Goal: Navigation & Orientation: Understand site structure

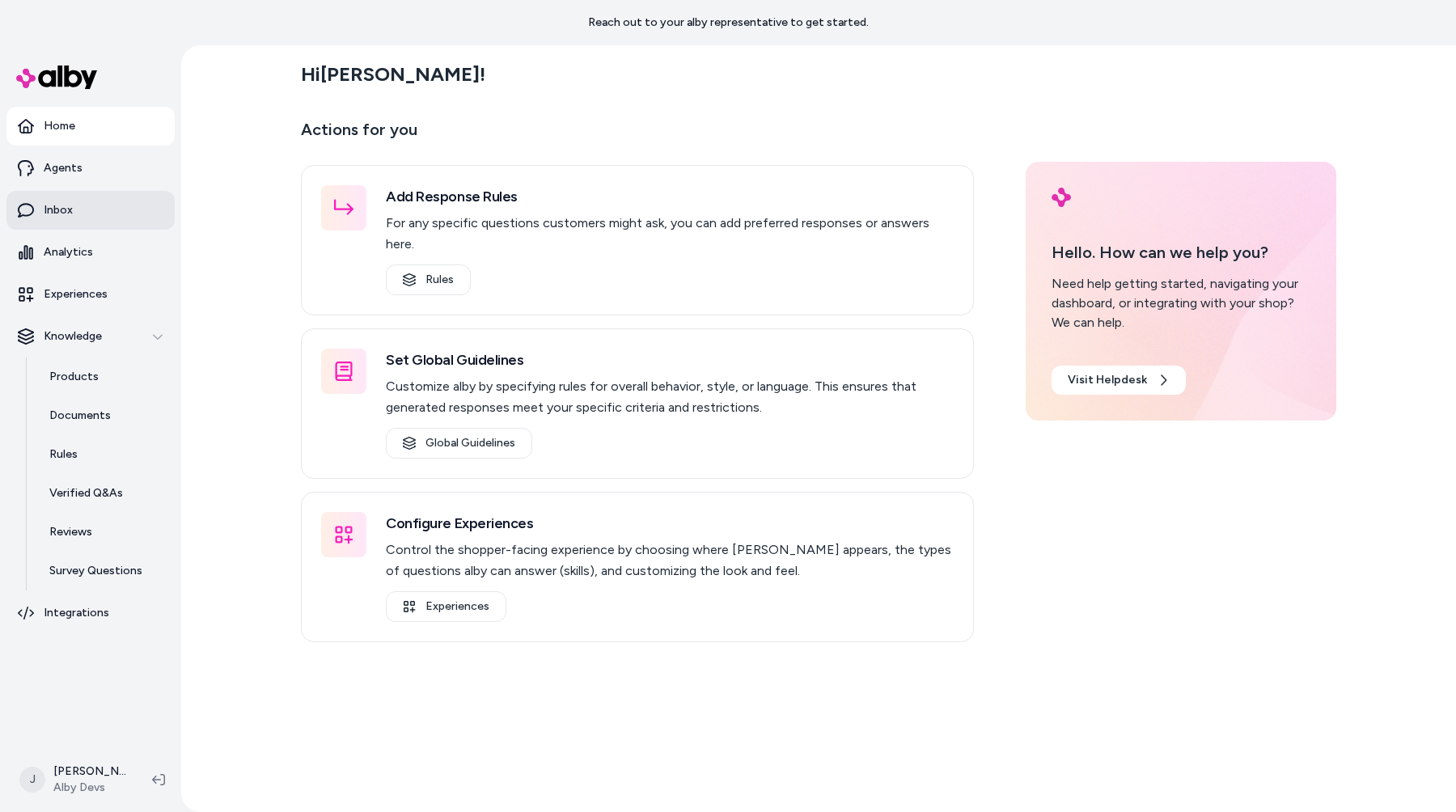
click at [123, 223] on link "Inbox" at bounding box center [90, 210] width 168 height 39
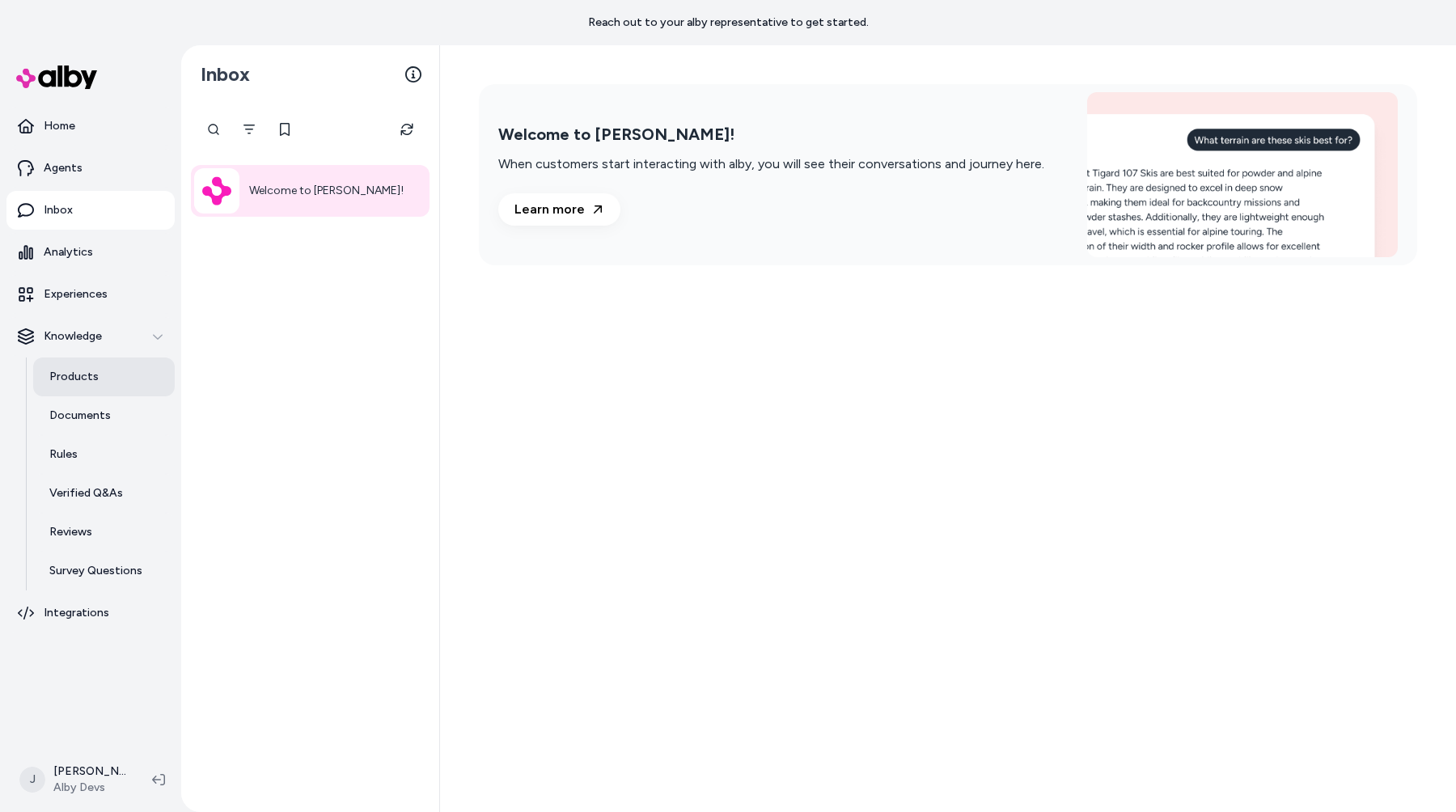
click at [99, 375] on link "Products" at bounding box center [104, 377] width 142 height 39
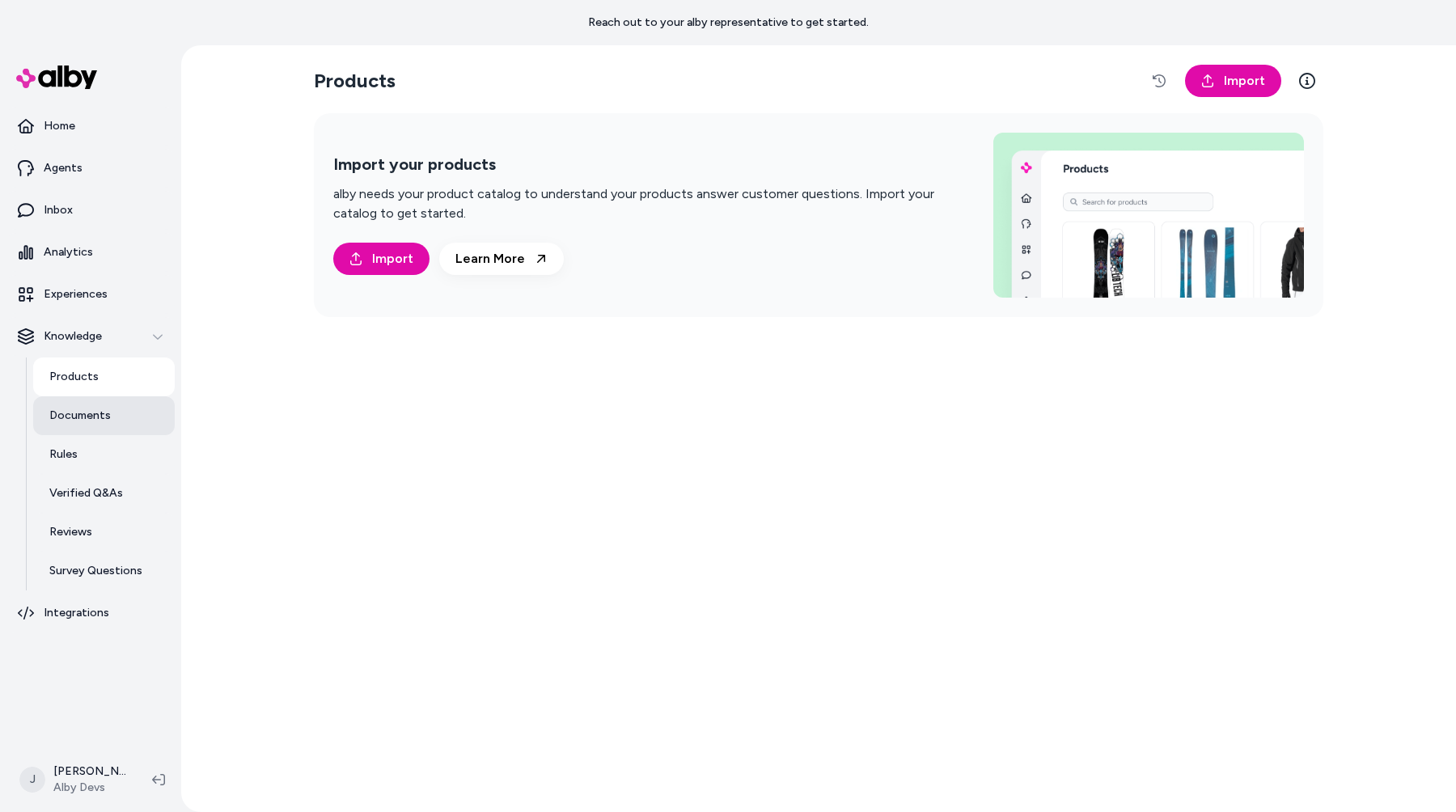
click at [95, 424] on link "Documents" at bounding box center [104, 416] width 142 height 39
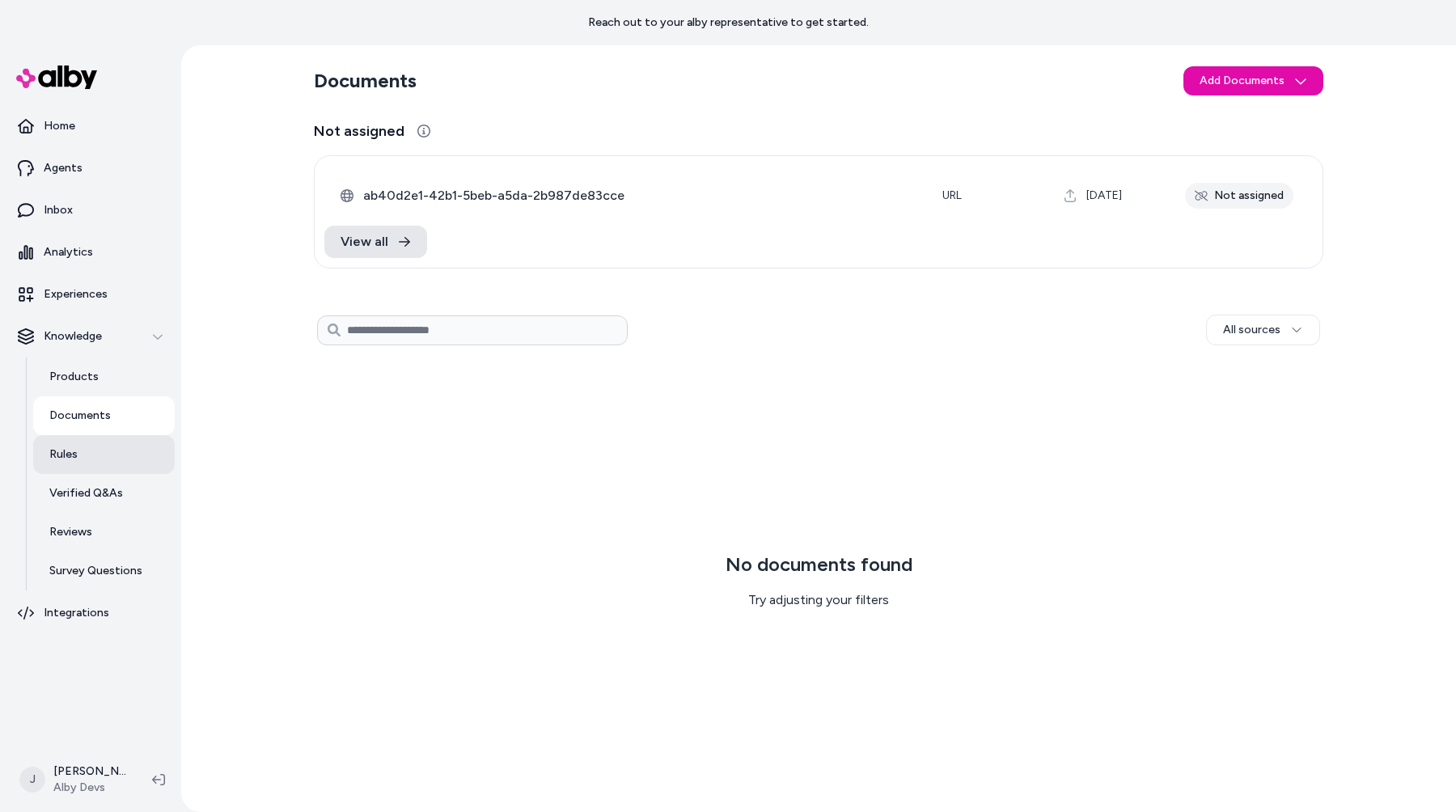
click at [89, 447] on link "Rules" at bounding box center [104, 454] width 142 height 39
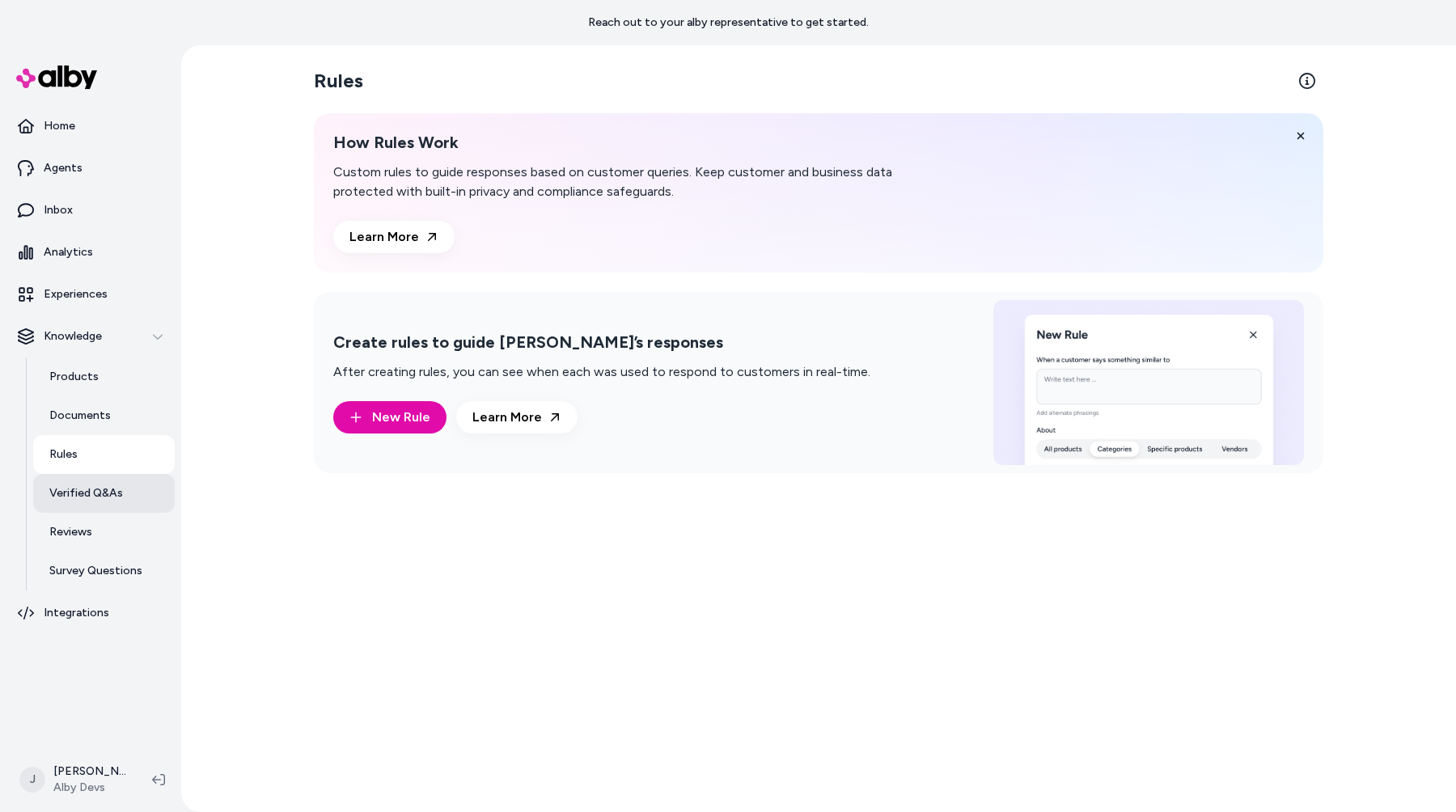
click at [93, 482] on link "Verified Q&As" at bounding box center [104, 493] width 142 height 39
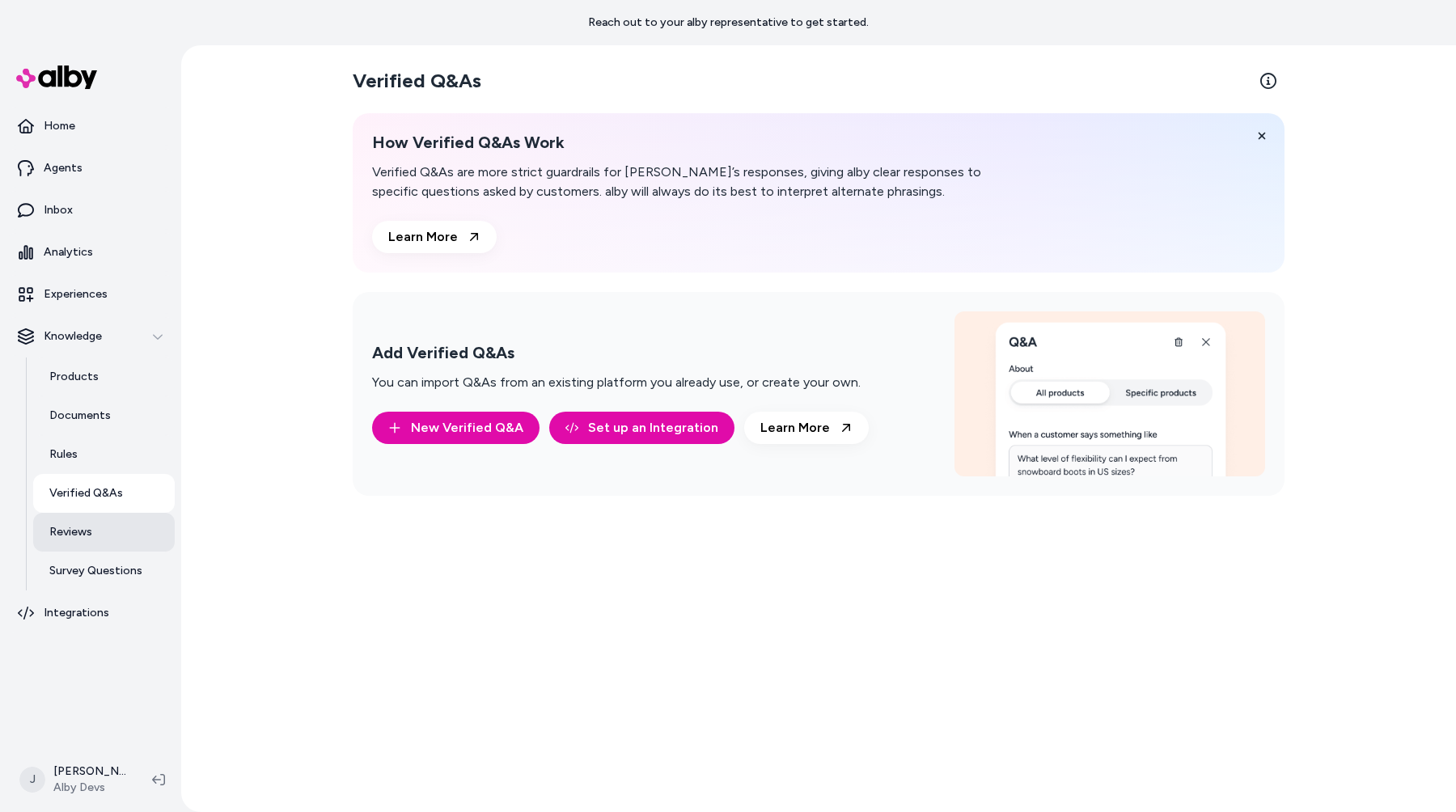
click at [91, 529] on p "Reviews" at bounding box center [70, 532] width 43 height 16
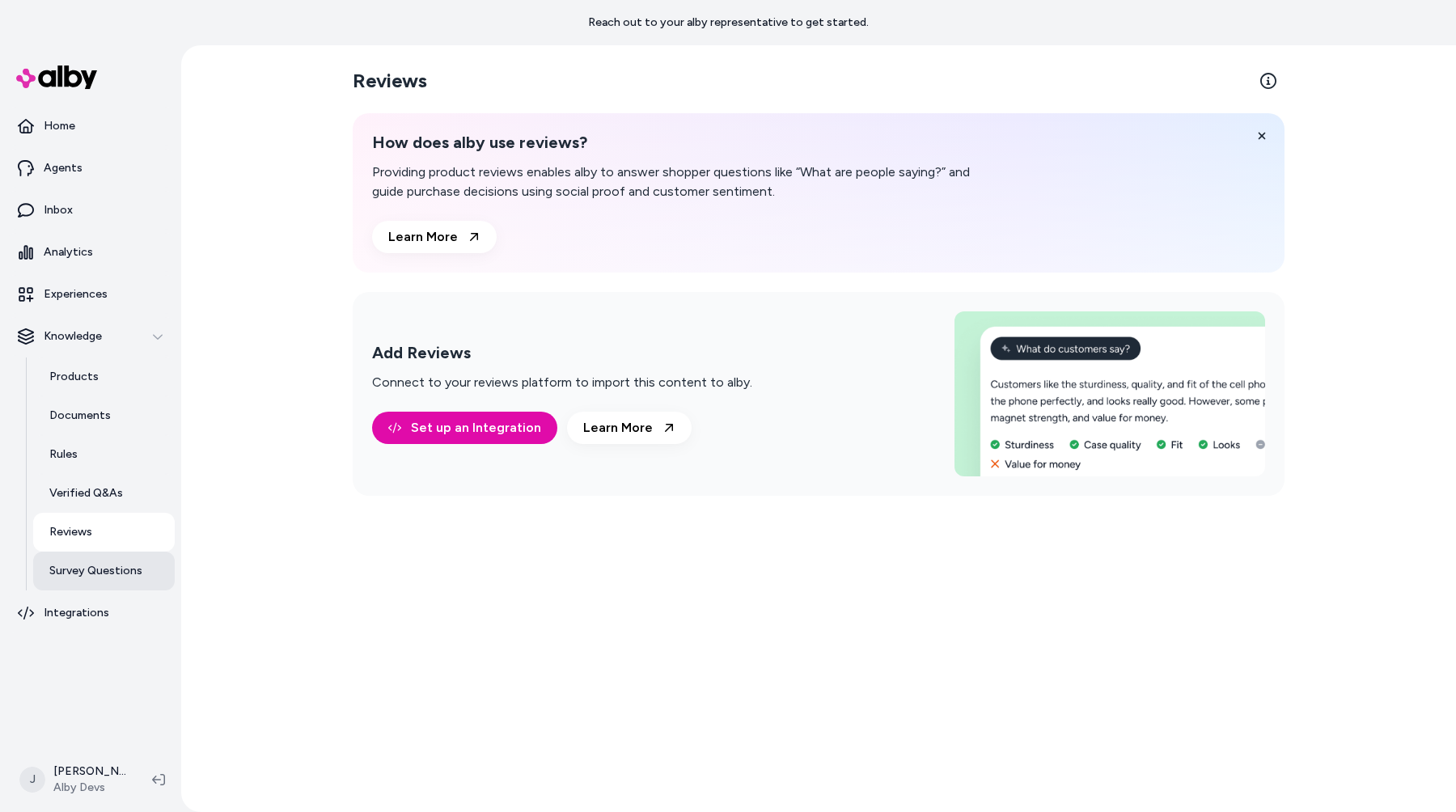
click at [87, 564] on p "Survey Questions" at bounding box center [95, 571] width 93 height 16
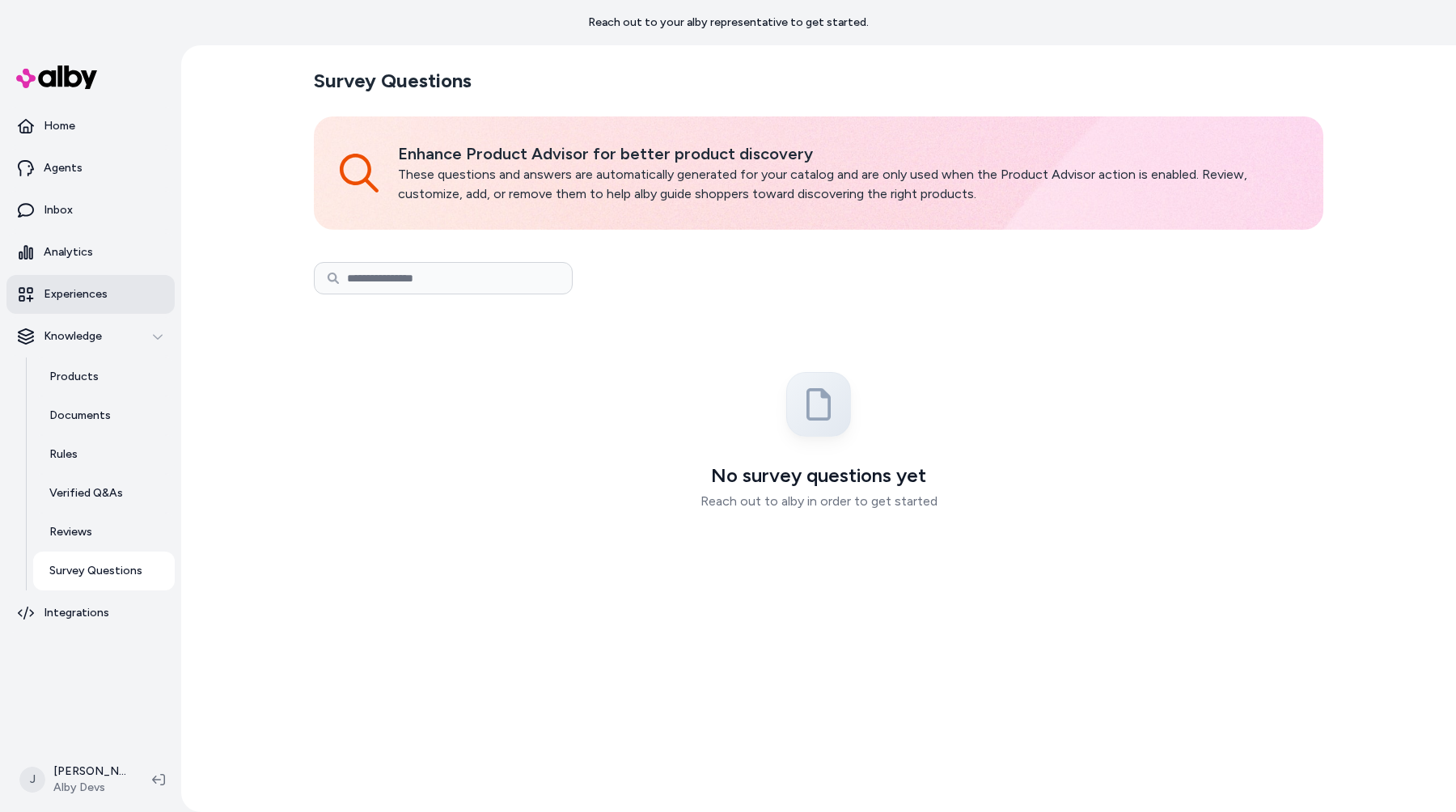
click at [132, 291] on link "Experiences" at bounding box center [90, 294] width 168 height 39
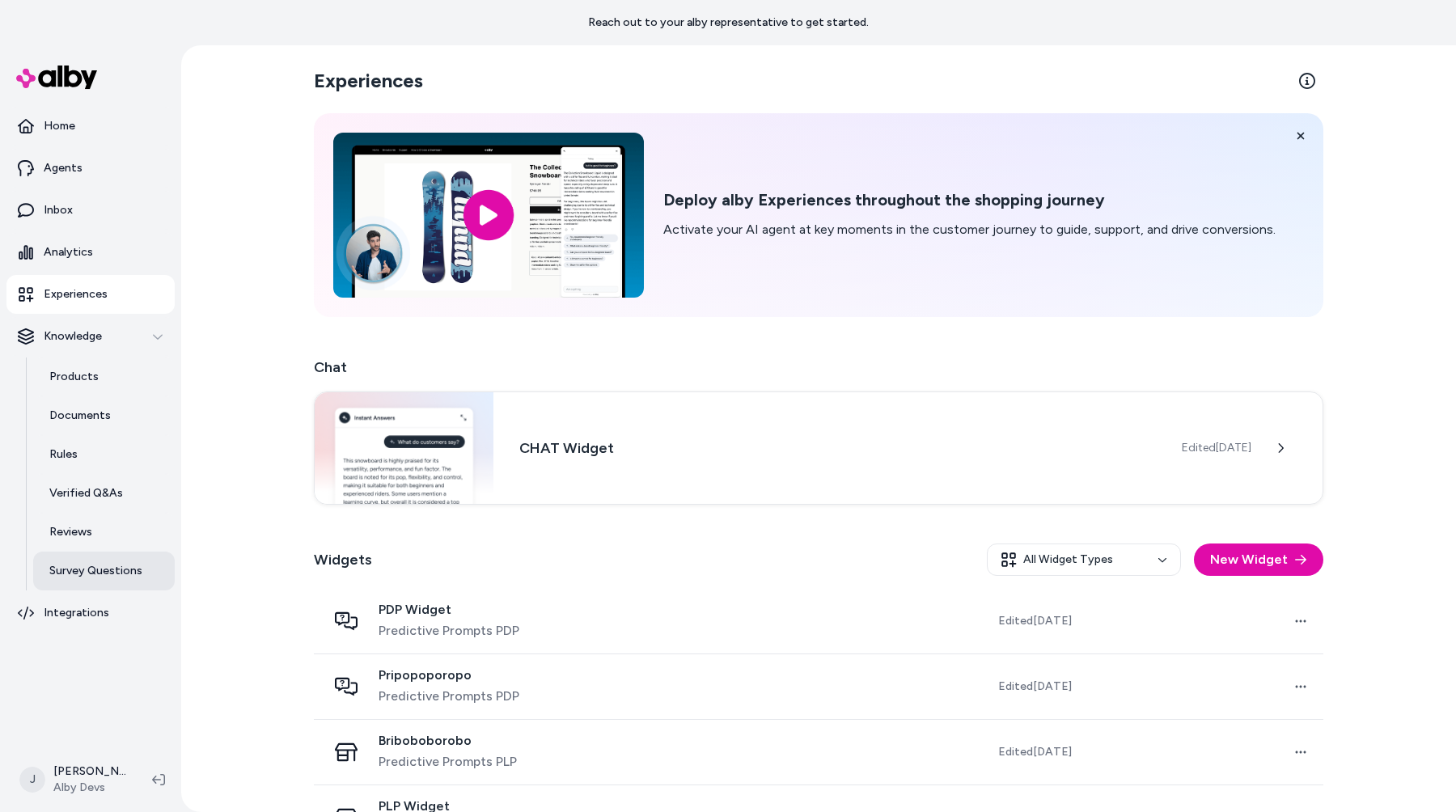
click at [95, 570] on p "Survey Questions" at bounding box center [95, 571] width 93 height 16
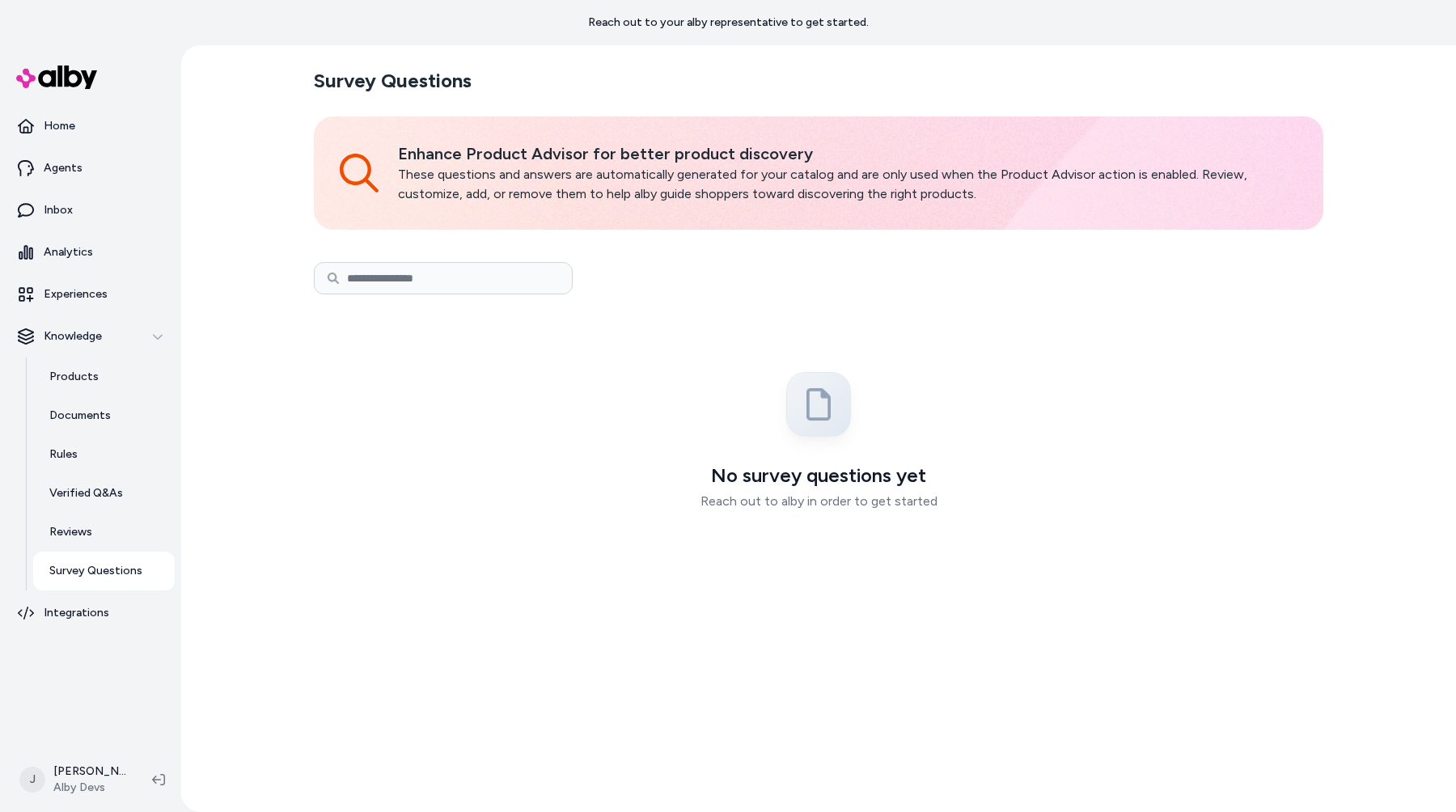
click at [99, 552] on link "Survey Questions" at bounding box center [104, 571] width 142 height 39
click at [103, 519] on link "Reviews" at bounding box center [104, 532] width 142 height 39
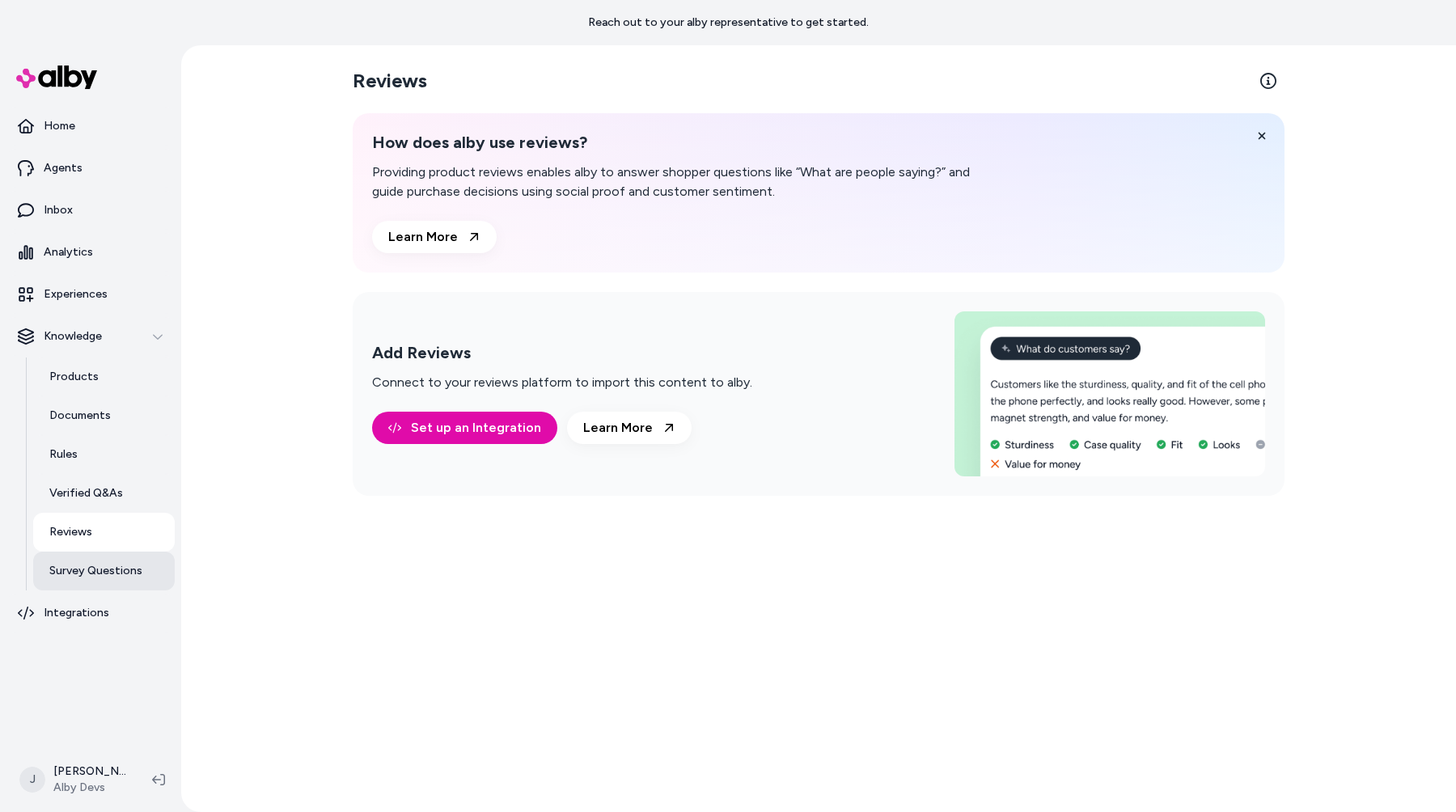
click at [102, 559] on link "Survey Questions" at bounding box center [104, 571] width 142 height 39
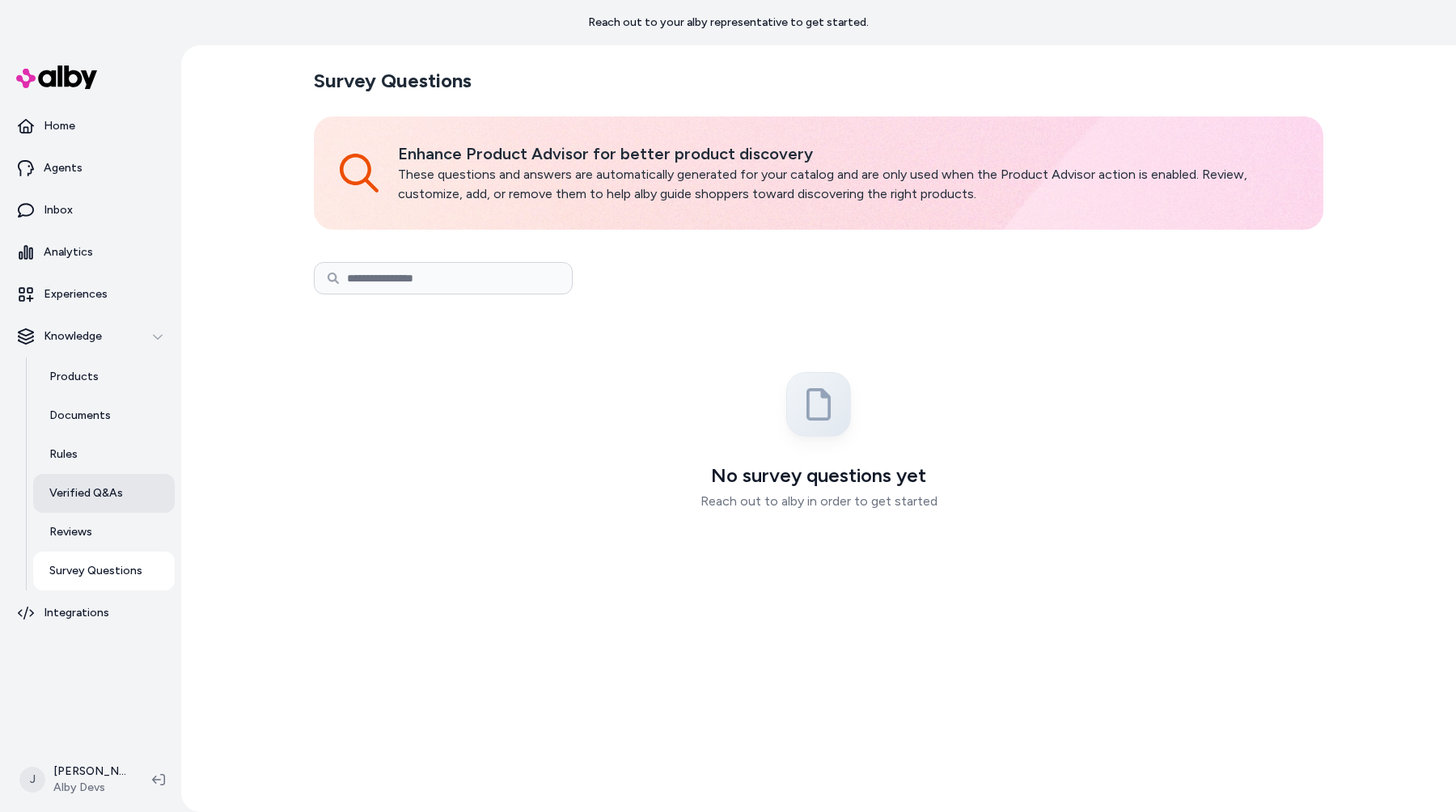
click at [108, 507] on link "Verified Q&As" at bounding box center [104, 493] width 142 height 39
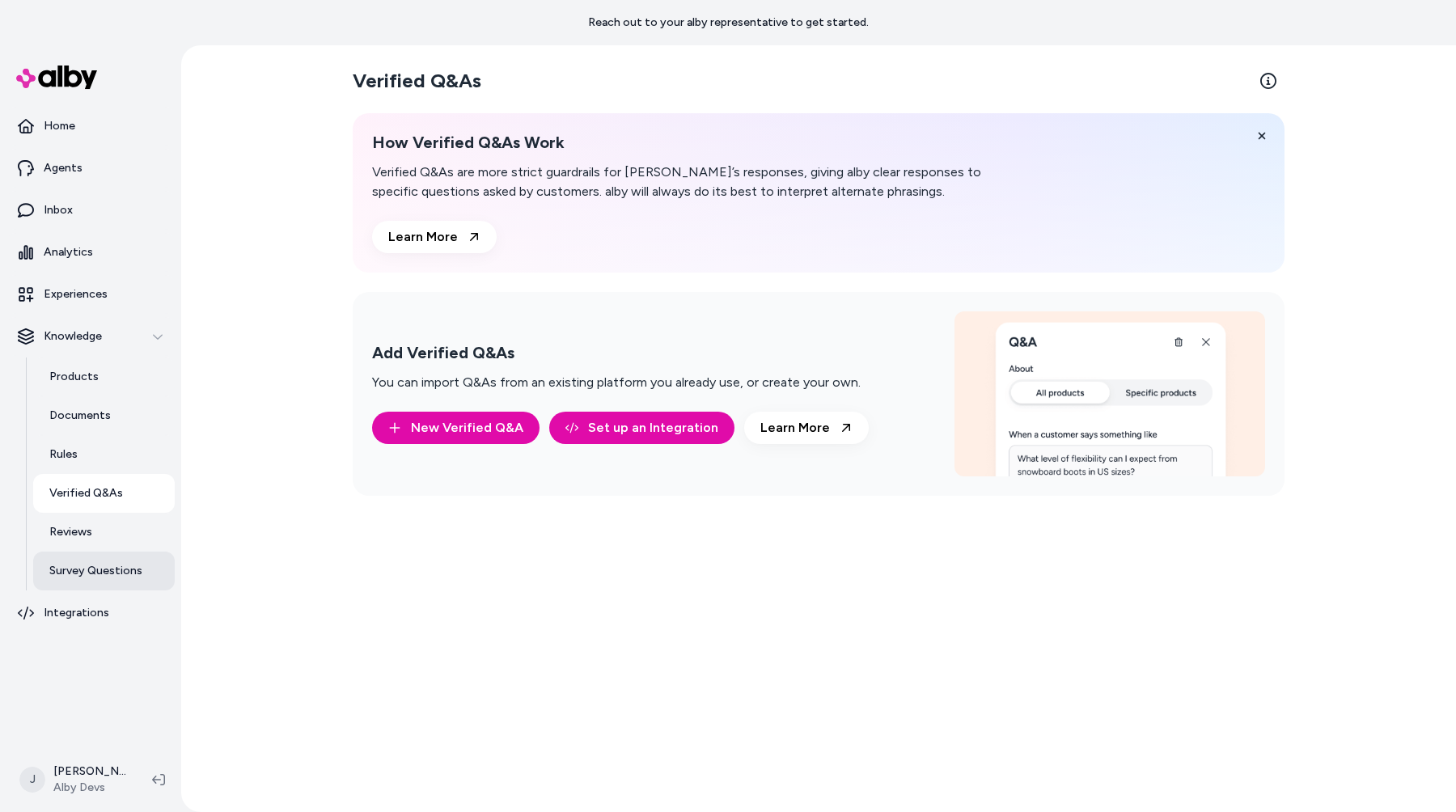
click at [106, 580] on link "Survey Questions" at bounding box center [104, 571] width 142 height 39
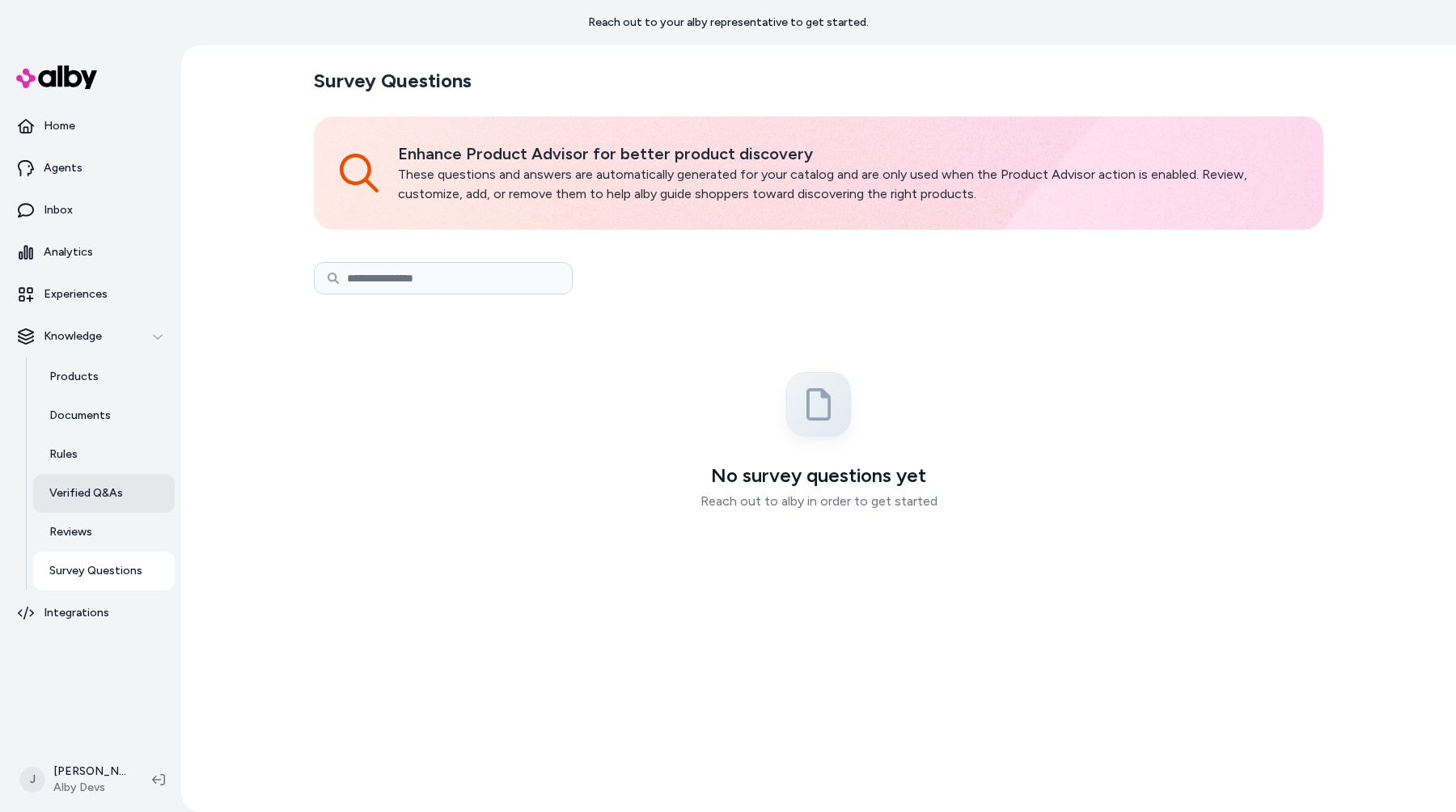
click at [110, 494] on p "Verified Q&As" at bounding box center [85, 494] width 74 height 16
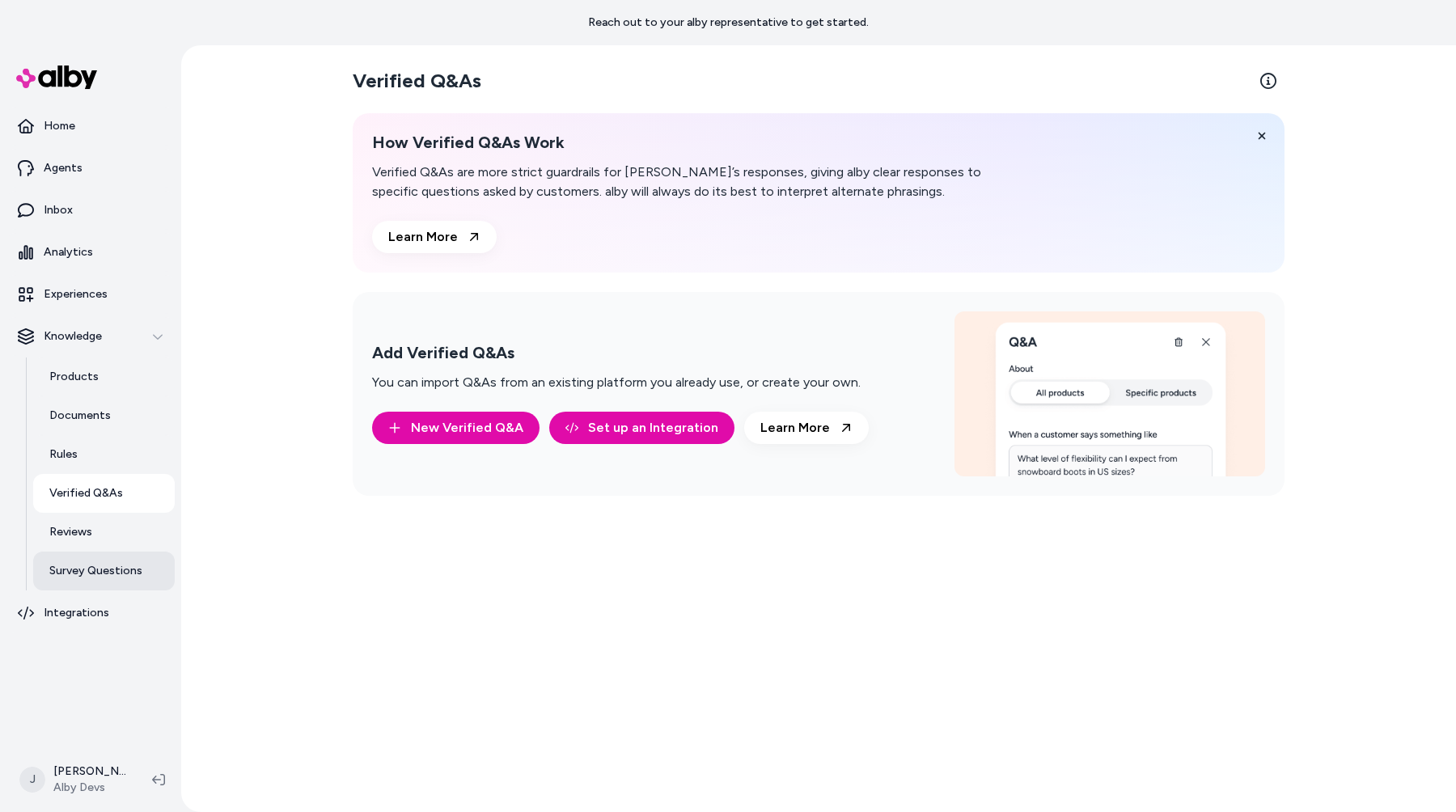
click at [99, 558] on link "Survey Questions" at bounding box center [104, 571] width 142 height 39
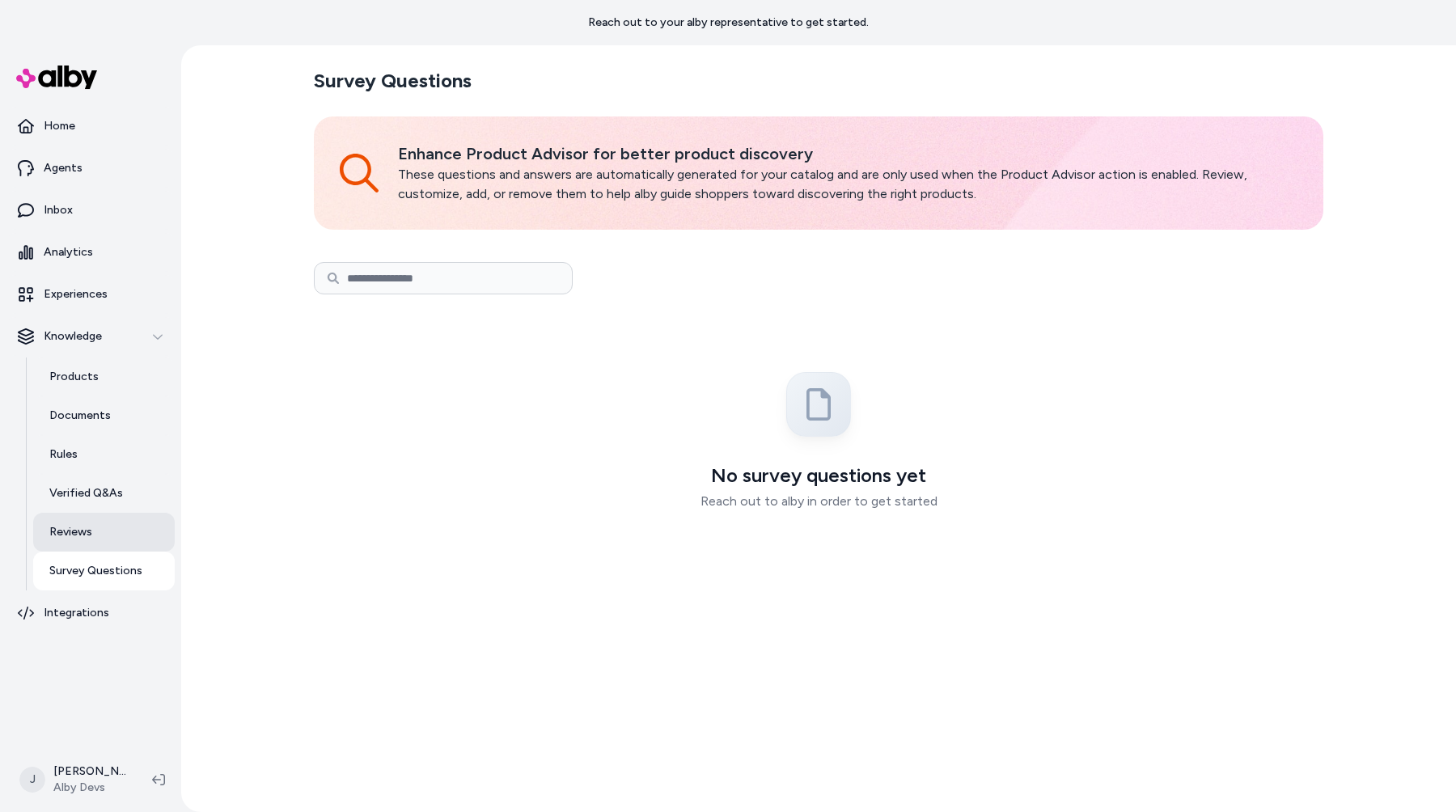
click at [108, 543] on link "Reviews" at bounding box center [104, 532] width 142 height 39
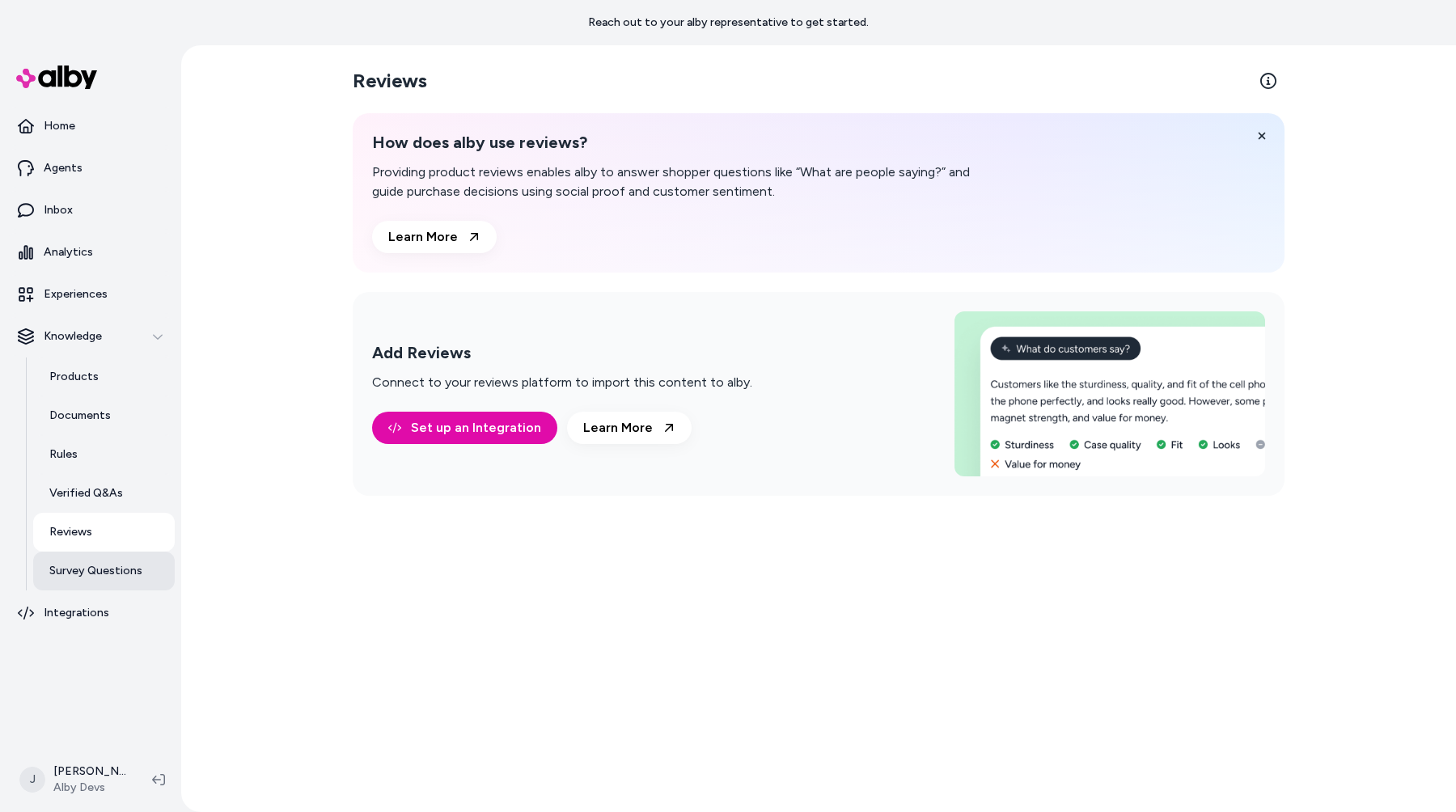
click at [110, 579] on link "Survey Questions" at bounding box center [104, 571] width 142 height 39
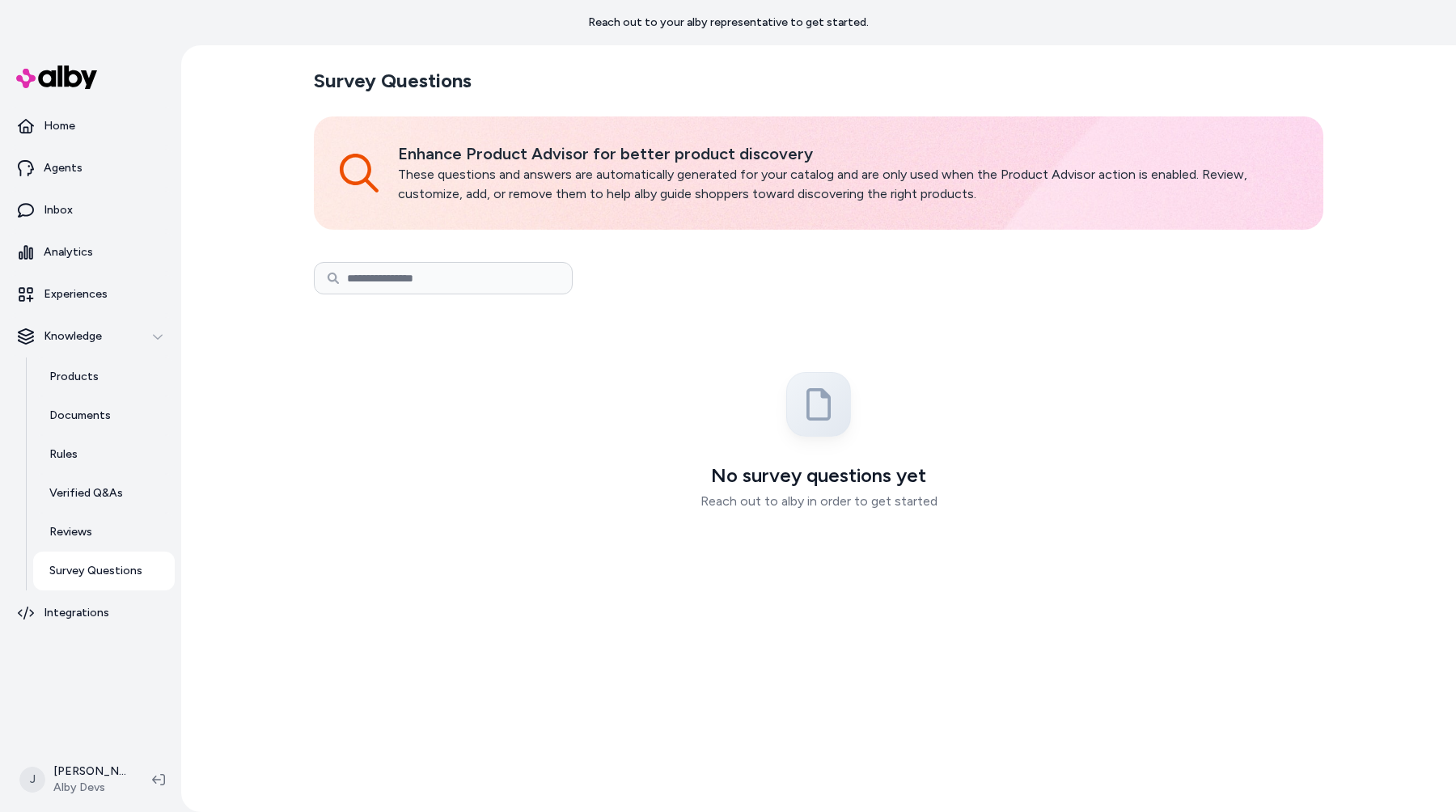
click at [110, 560] on link "Survey Questions" at bounding box center [104, 571] width 142 height 39
click at [114, 540] on link "Reviews" at bounding box center [104, 532] width 142 height 39
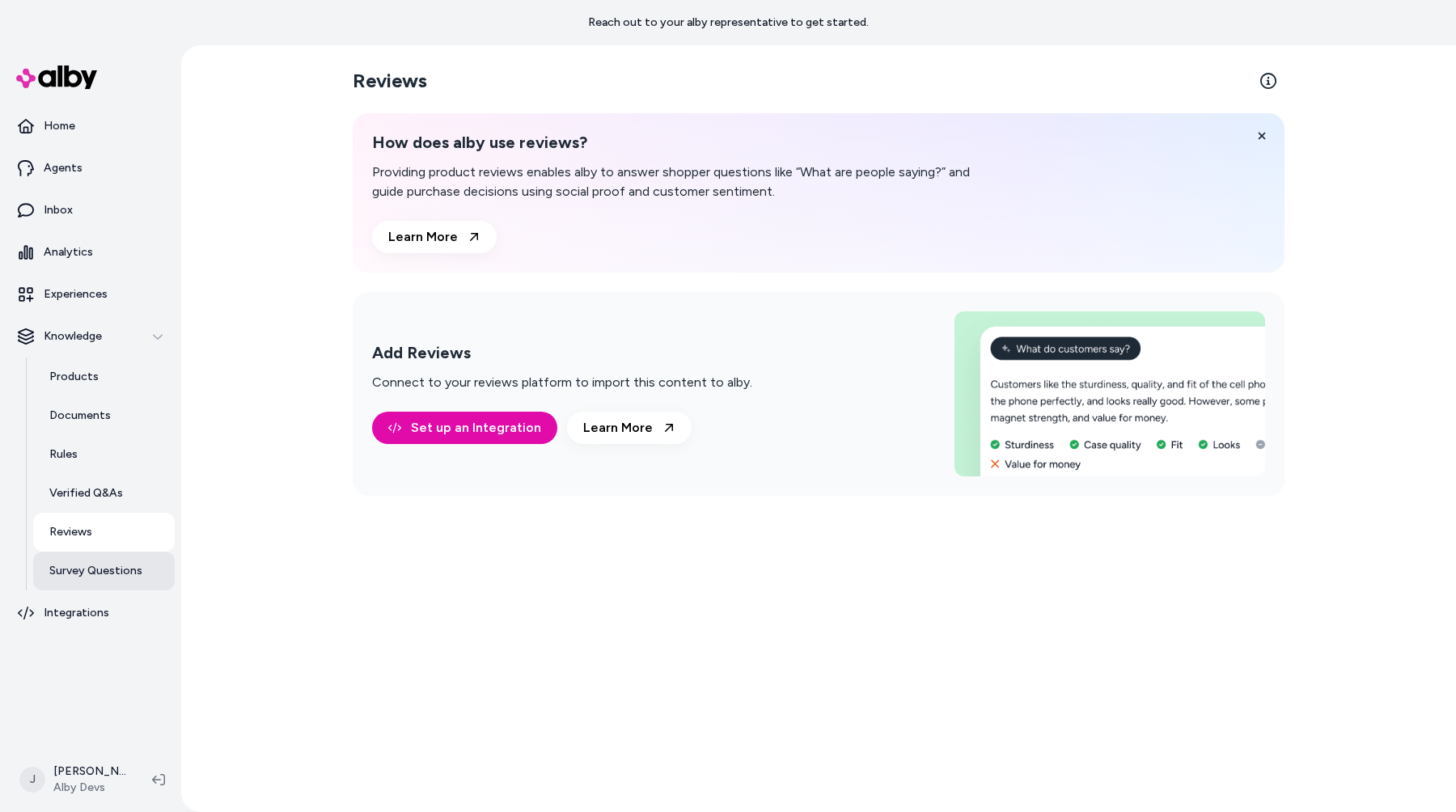
click at [112, 563] on p "Survey Questions" at bounding box center [95, 571] width 93 height 16
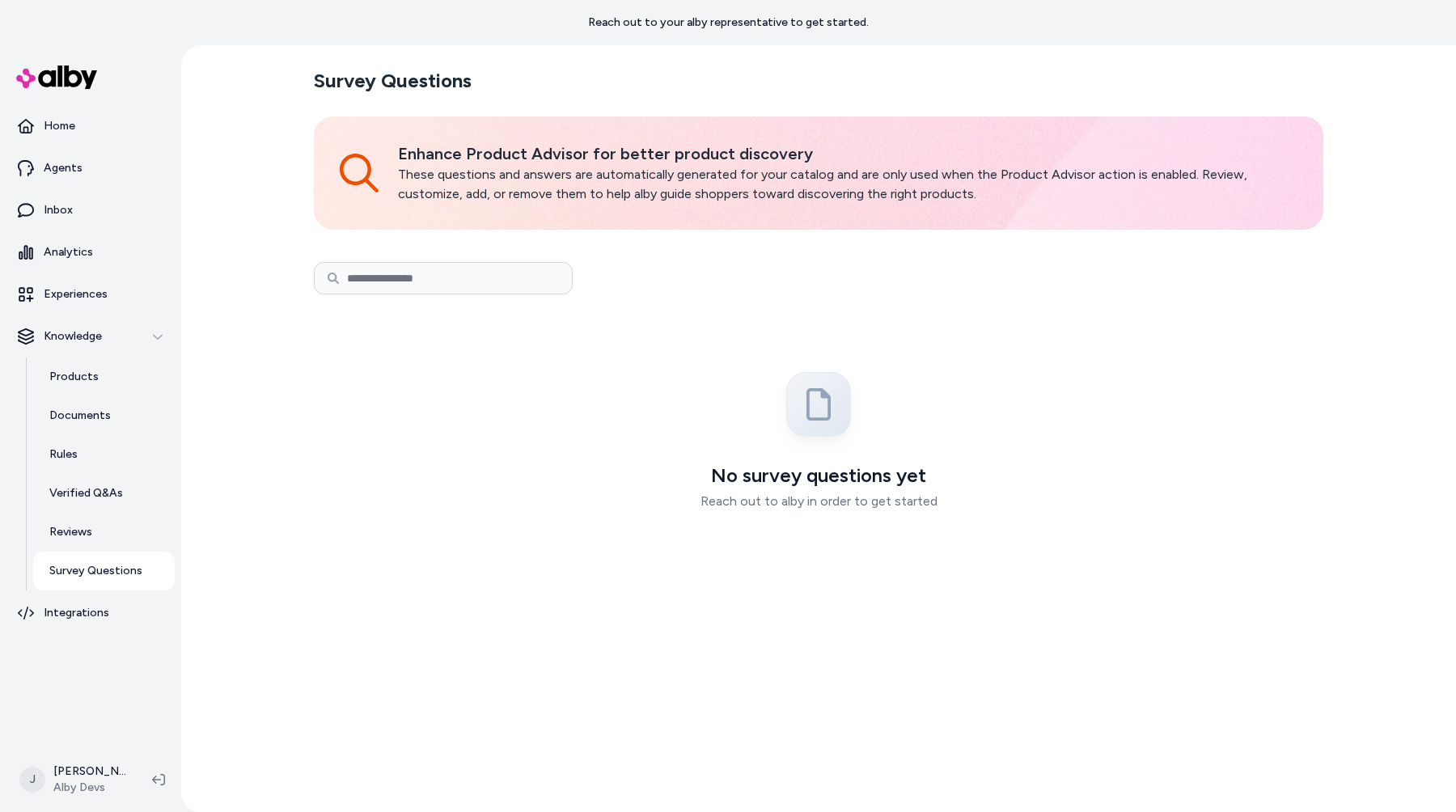
click at [672, 641] on div "Survey Questions Enhance Product Advisor for better product discovery These que…" at bounding box center [819, 428] width 1036 height 767
click at [673, 621] on div "Survey Questions Enhance Product Advisor for better product discovery These que…" at bounding box center [819, 428] width 1036 height 767
click at [695, 549] on div "No survey questions yet Reach out to alby in order to get started" at bounding box center [818, 448] width 1003 height 281
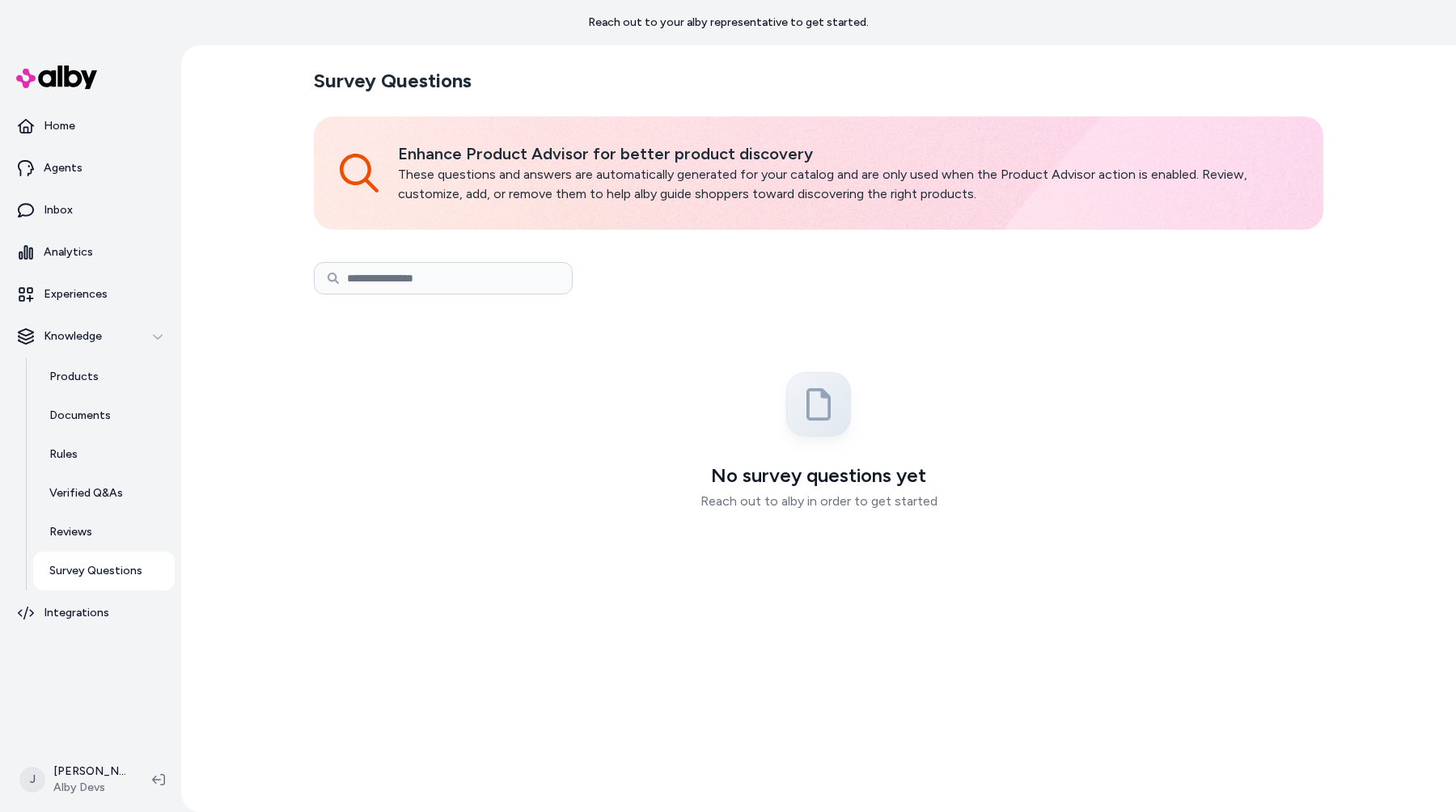
click at [695, 549] on div "No survey questions yet Reach out to alby in order to get started" at bounding box center [818, 448] width 1003 height 281
click at [510, 395] on div "No survey questions yet Reach out to alby in order to get started" at bounding box center [818, 448] width 1003 height 281
click at [82, 527] on p "Reviews" at bounding box center [70, 532] width 43 height 16
click at [889, 479] on h3 "No survey questions yet" at bounding box center [818, 475] width 1003 height 26
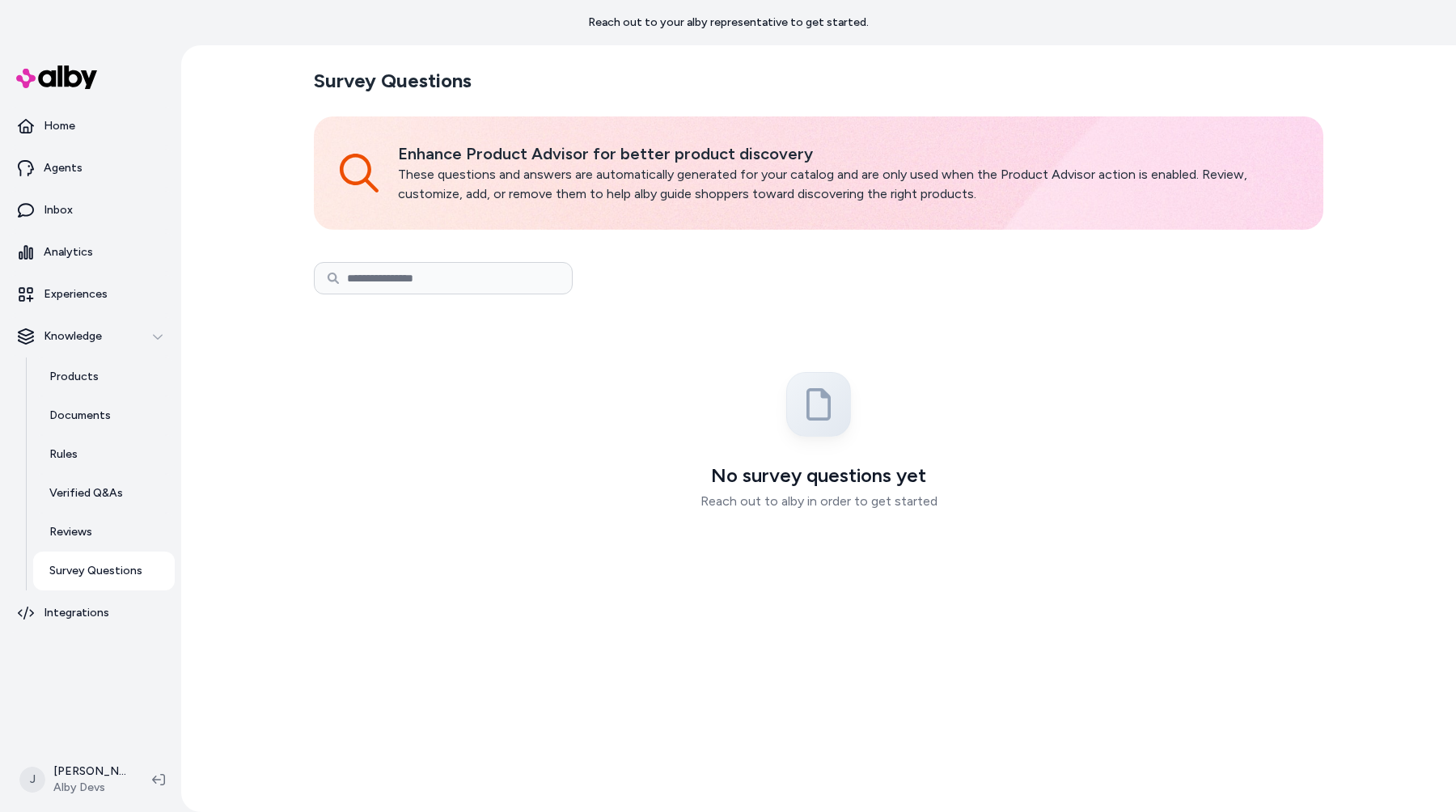
click at [755, 414] on div "No survey questions yet Reach out to alby in order to get started" at bounding box center [818, 448] width 1003 height 281
click at [630, 463] on h3 "No survey questions yet" at bounding box center [818, 475] width 1003 height 26
click at [632, 505] on div "No survey questions yet Reach out to alby in order to get started" at bounding box center [818, 448] width 1003 height 281
click at [516, 558] on div "No survey questions yet Reach out to alby in order to get started" at bounding box center [818, 448] width 1003 height 281
click at [673, 200] on p "These questions and answers are automatically generated for your catalog and ar…" at bounding box center [847, 184] width 900 height 39
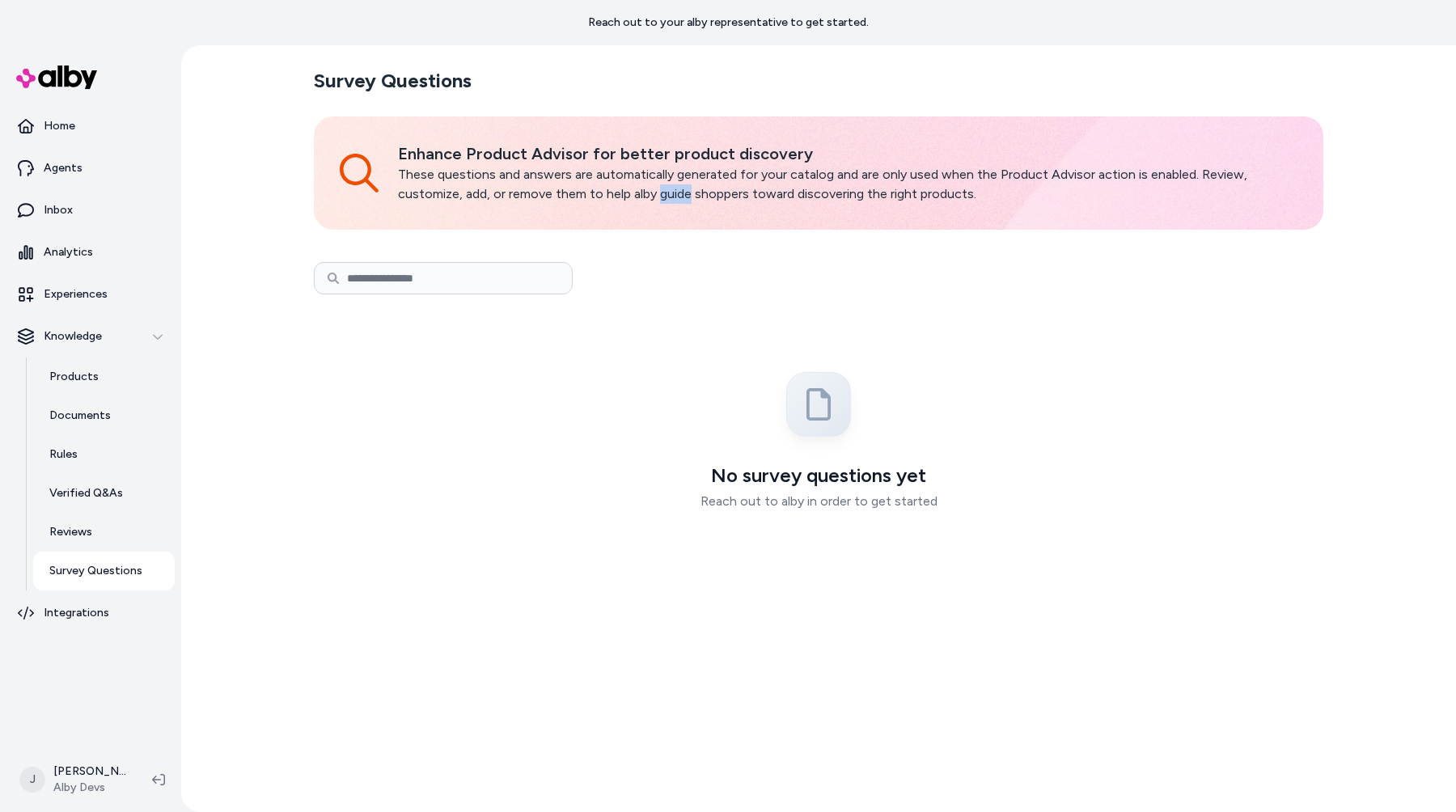
click at [673, 200] on p "These questions and answers are automatically generated for your catalog and ar…" at bounding box center [847, 184] width 900 height 39
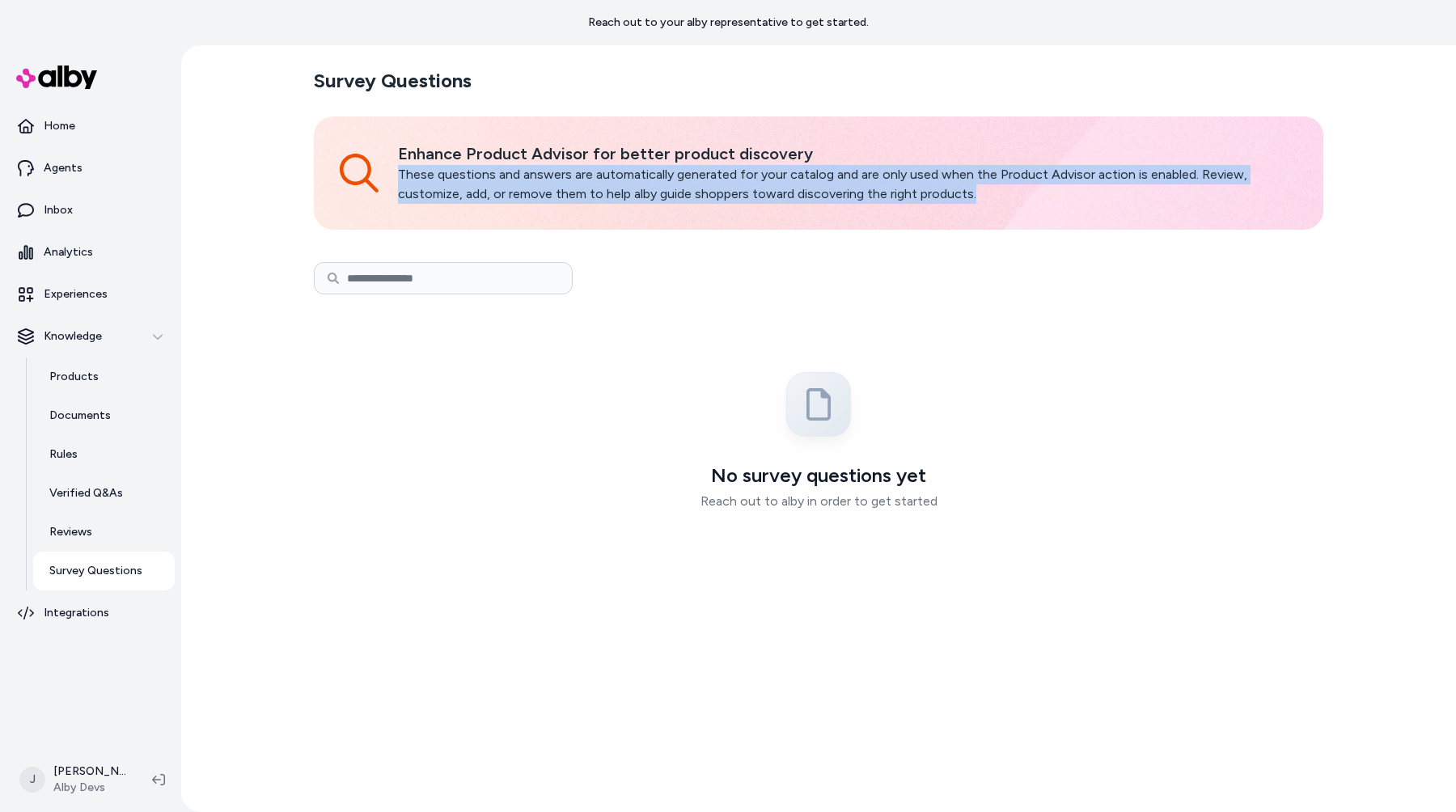
click at [673, 200] on p "These questions and answers are automatically generated for your catalog and ar…" at bounding box center [847, 184] width 900 height 39
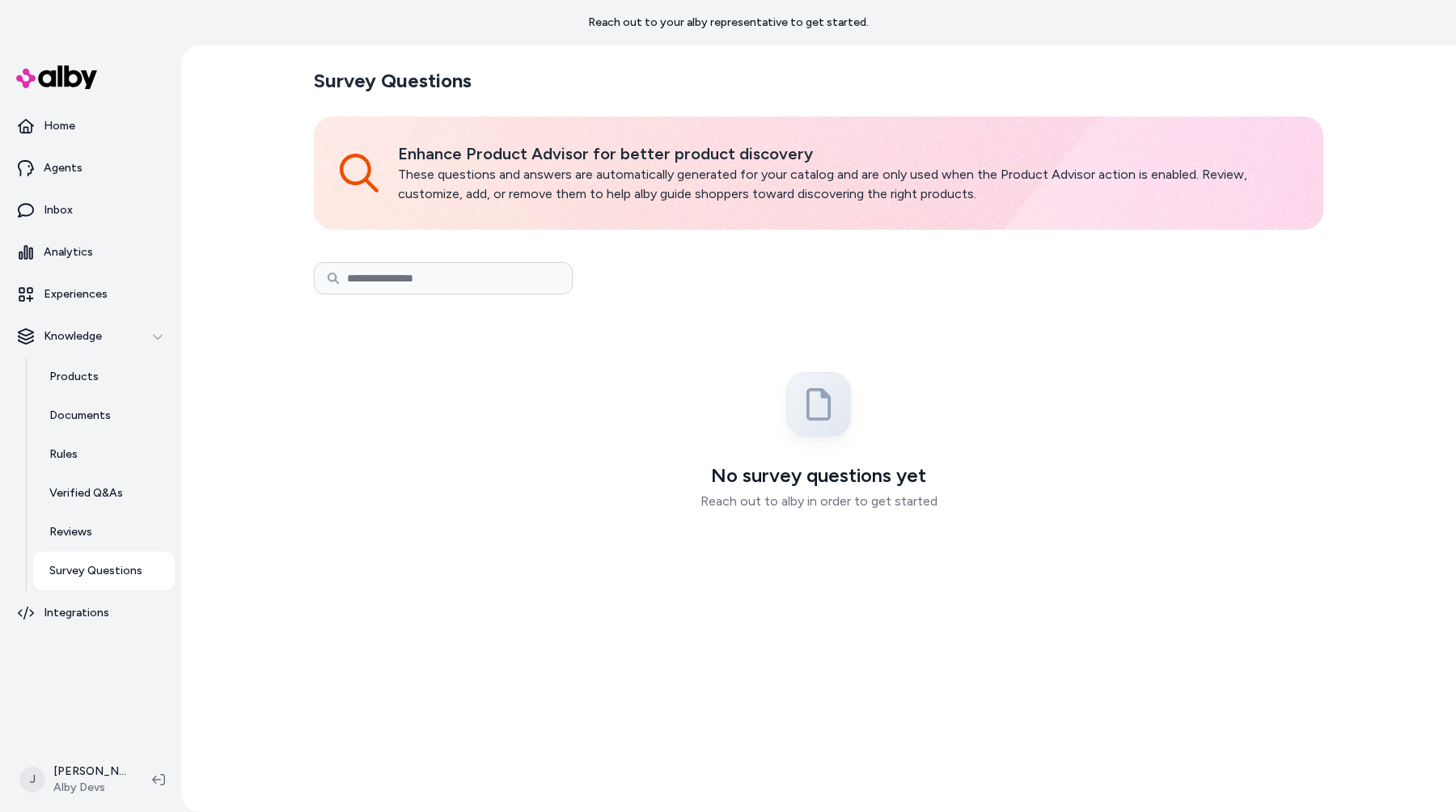
click at [335, 74] on h2 "Survey Questions" at bounding box center [393, 81] width 158 height 26
click at [336, 74] on h2 "Survey Questions" at bounding box center [393, 81] width 158 height 26
click at [36, 513] on div "Products Documents Rules Verified Q&As Reviews Survey Questions" at bounding box center [101, 474] width 149 height 233
click at [95, 541] on link "Reviews" at bounding box center [104, 532] width 142 height 39
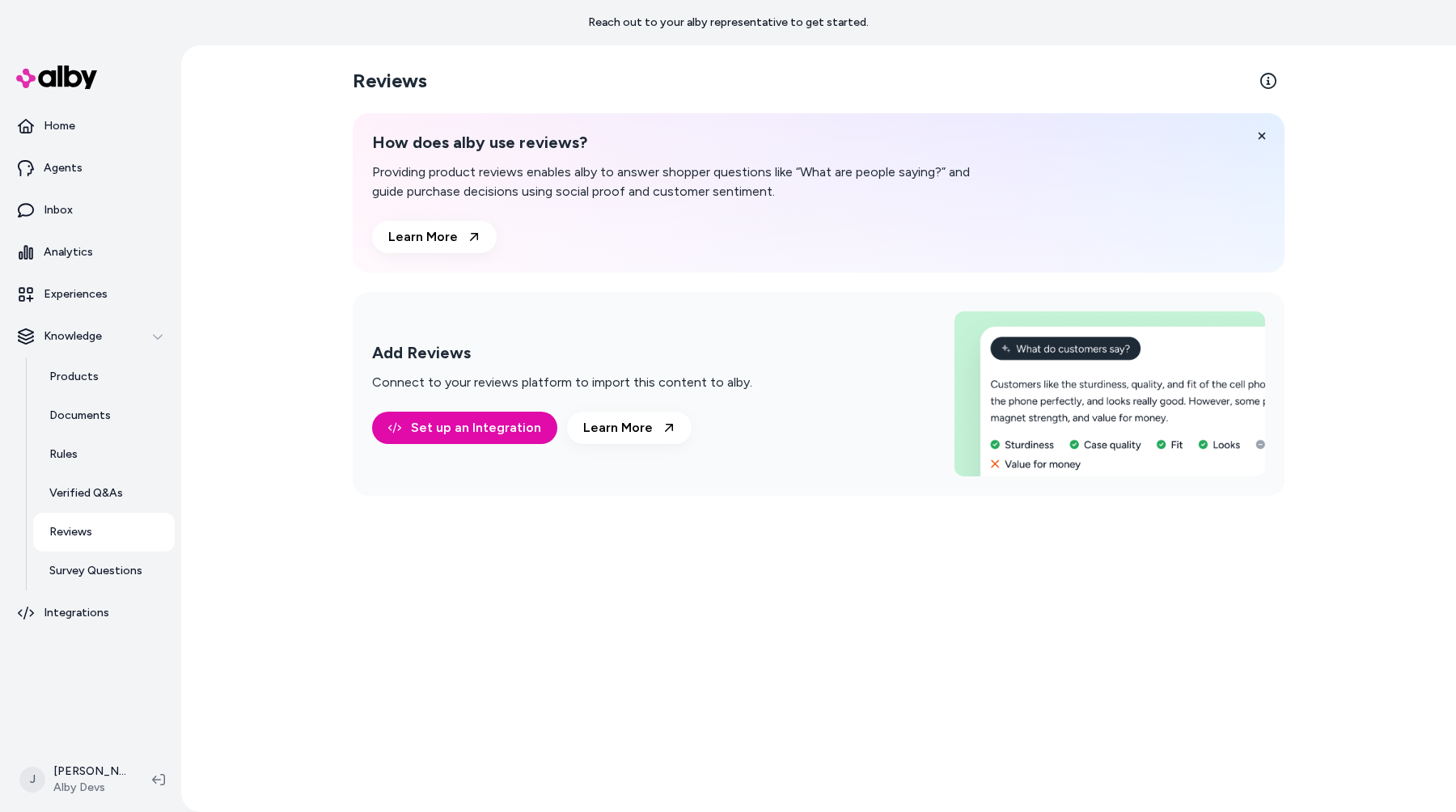
click at [302, 493] on div "Reviews How does alby use reviews? Providing product reviews enables alby to an…" at bounding box center [819, 428] width 1036 height 767
click at [435, 345] on h2 "Add Reviews" at bounding box center [562, 353] width 380 height 20
click at [459, 357] on h2 "Add Reviews" at bounding box center [562, 353] width 380 height 20
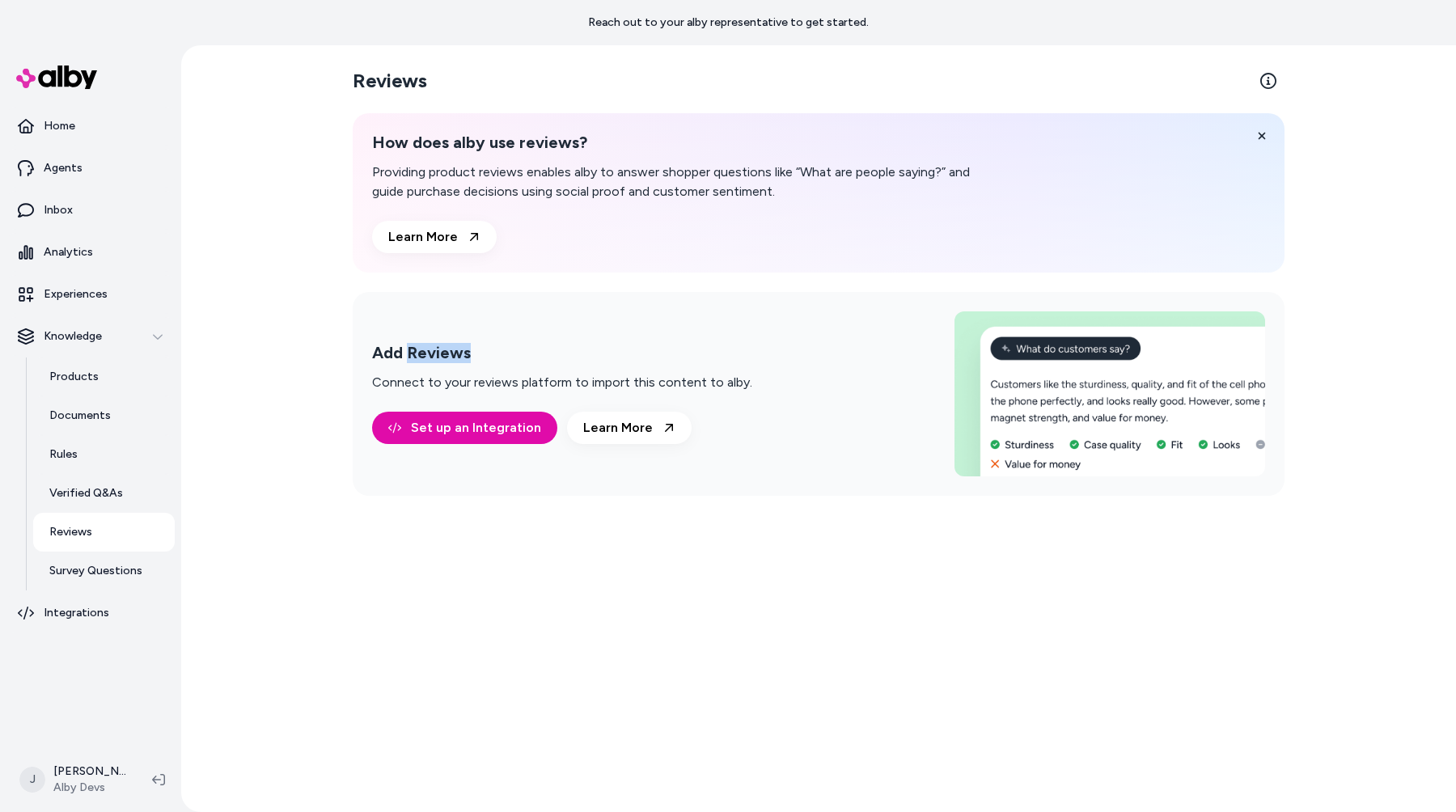
click at [459, 357] on h2 "Add Reviews" at bounding box center [562, 353] width 380 height 20
click at [480, 366] on div "Add Reviews Connect to your reviews platform to import this content to alby." at bounding box center [562, 367] width 380 height 49
click at [439, 359] on h2 "Add Reviews" at bounding box center [562, 353] width 380 height 20
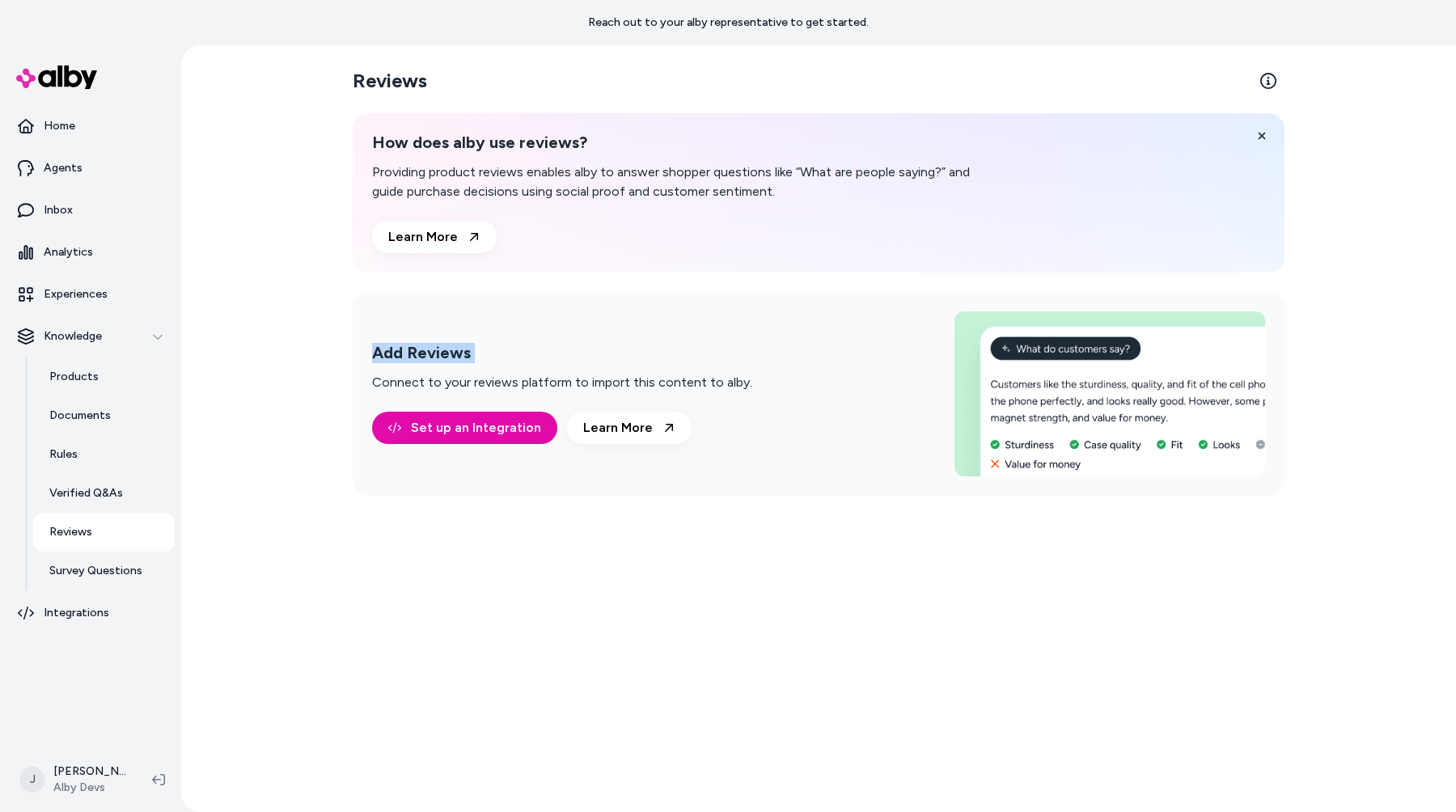
click at [439, 359] on h2 "Add Reviews" at bounding box center [562, 353] width 380 height 20
click at [390, 357] on h2 "Add Reviews" at bounding box center [562, 353] width 380 height 20
click at [407, 360] on h2 "Add Reviews" at bounding box center [562, 353] width 380 height 20
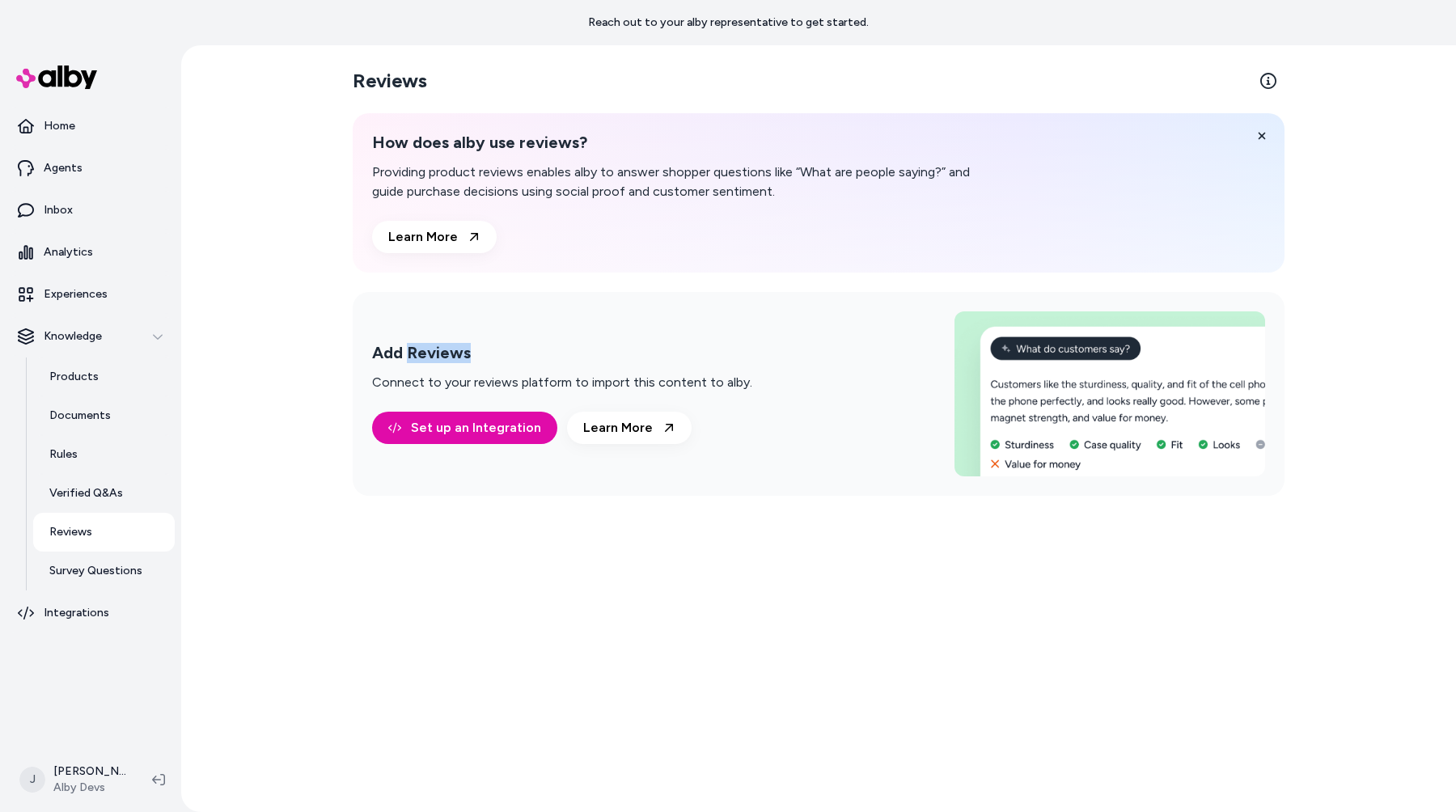
click at [407, 360] on h2 "Add Reviews" at bounding box center [562, 353] width 380 height 20
drag, startPoint x: 407, startPoint y: 360, endPoint x: 994, endPoint y: 46, distance: 665.7
click at [407, 360] on h2 "Add Reviews" at bounding box center [562, 353] width 380 height 20
click at [560, 387] on p "Connect to your reviews platform to import this content to alby." at bounding box center [562, 382] width 380 height 19
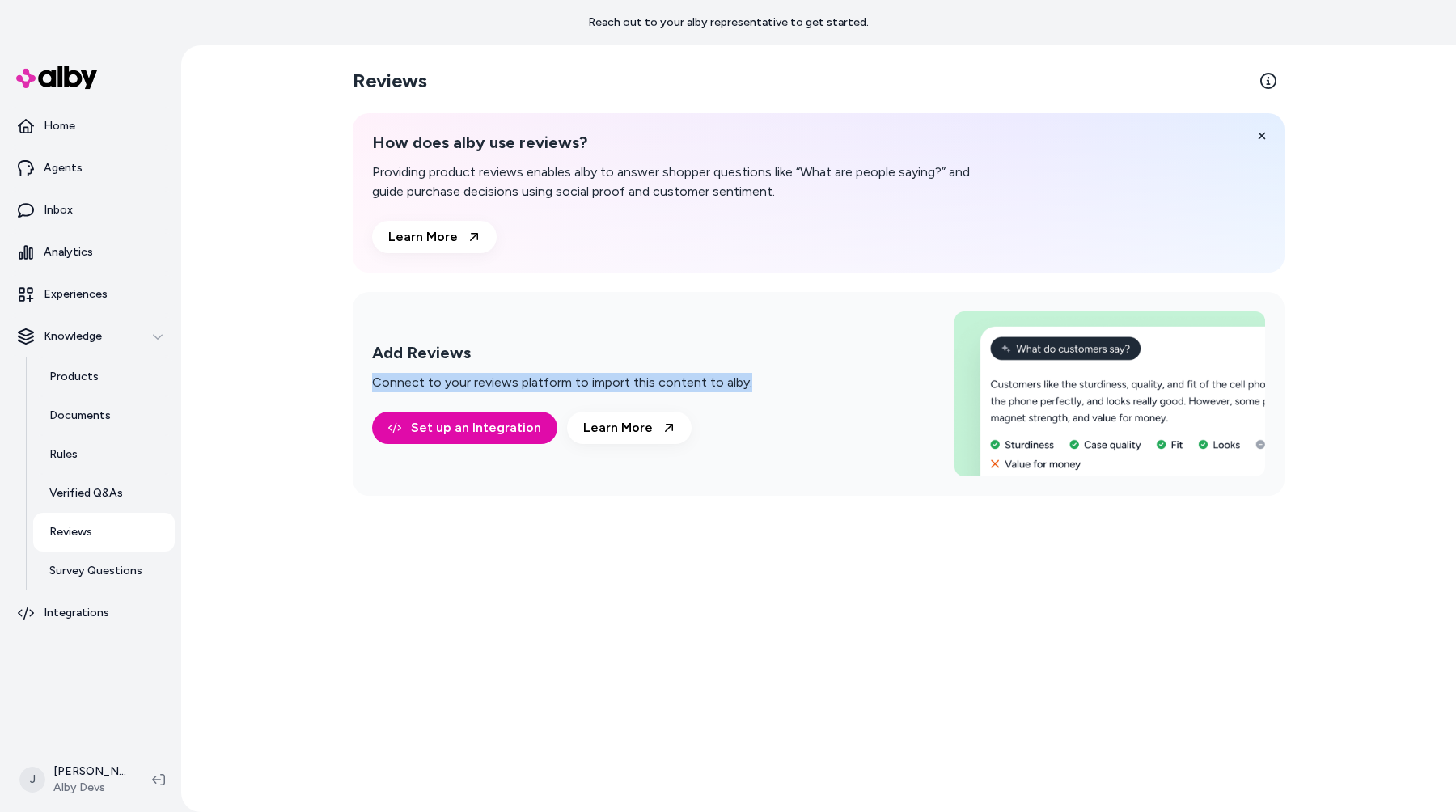
click at [560, 387] on p "Connect to your reviews platform to import this content to alby." at bounding box center [562, 382] width 380 height 19
copy p "Connect to your reviews platform to import this content to alby."
drag, startPoint x: 747, startPoint y: 649, endPoint x: 887, endPoint y: 575, distance: 158.4
click at [751, 649] on div "Reviews How does alby use reviews? Providing product reviews enables alby to an…" at bounding box center [819, 428] width 1036 height 767
click at [461, 665] on div "Reviews How does alby use reviews? Providing product reviews enables alby to an…" at bounding box center [819, 428] width 1036 height 767
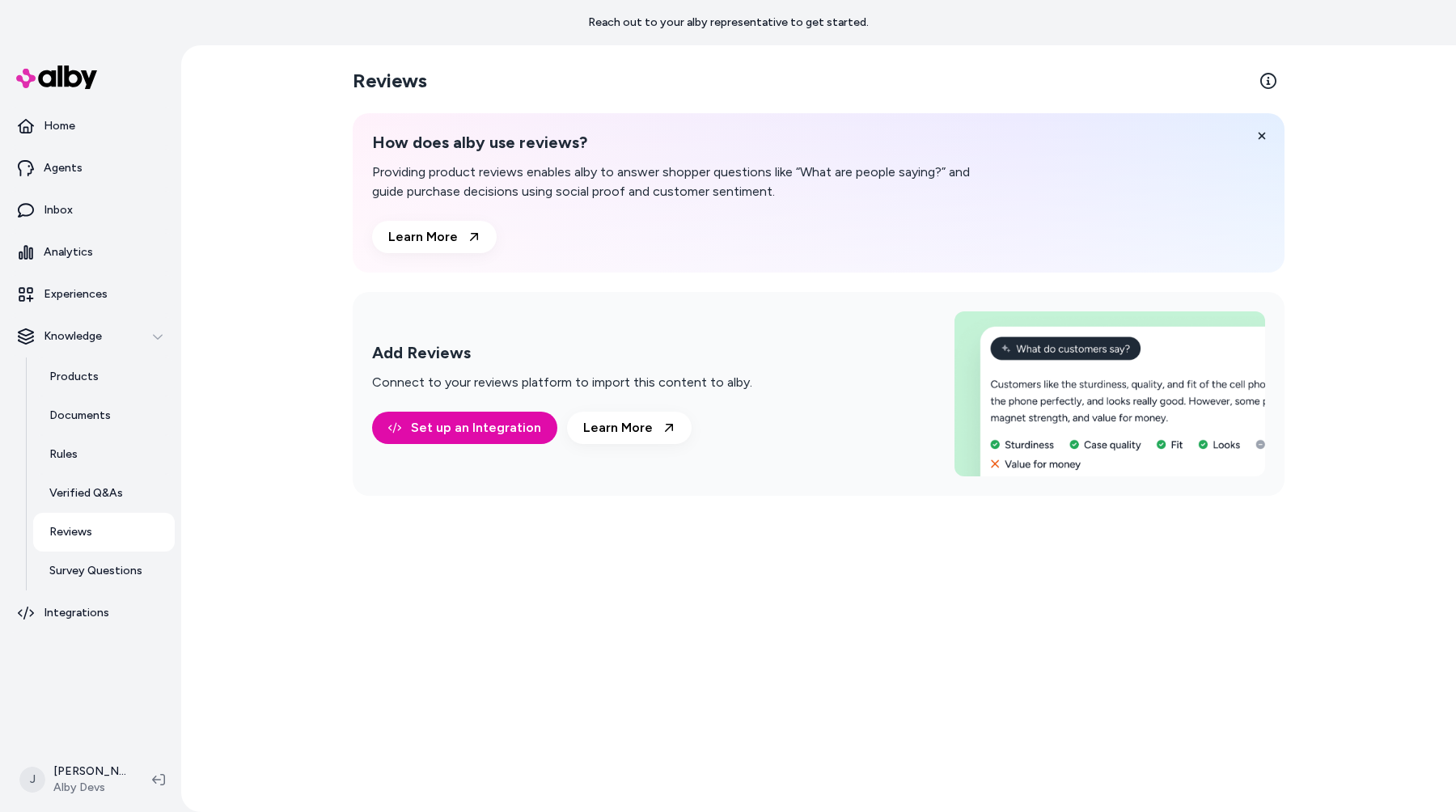
click at [680, 588] on div "Reviews How does alby use reviews? Providing product reviews enables alby to an…" at bounding box center [819, 428] width 1036 height 767
click at [539, 377] on p "Connect to your reviews platform to import this content to alby." at bounding box center [562, 382] width 380 height 19
click at [586, 377] on p "Connect to your reviews platform to import this content to alby." at bounding box center [562, 382] width 380 height 19
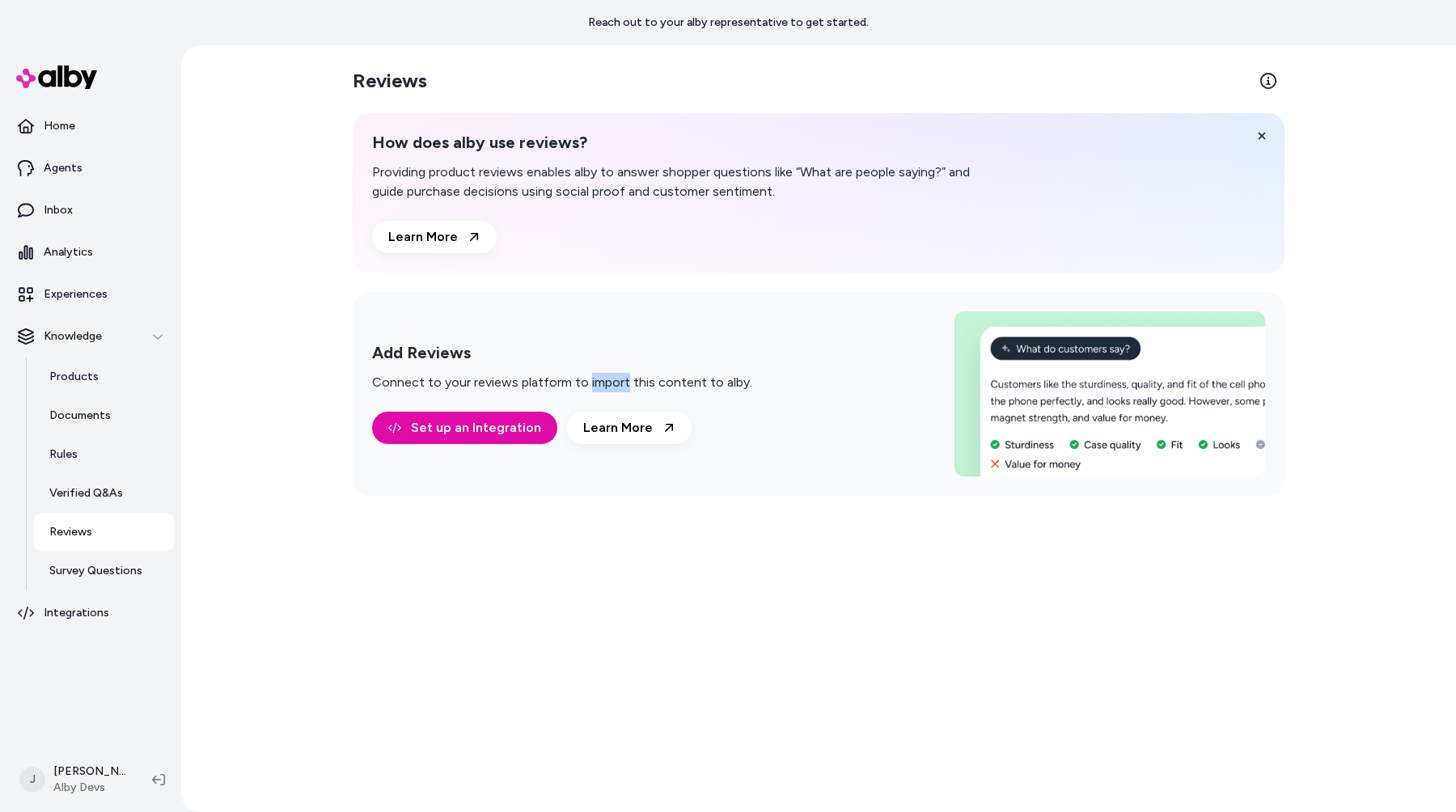
click at [586, 377] on p "Connect to your reviews platform to import this content to alby." at bounding box center [562, 382] width 380 height 19
click at [589, 377] on p "Connect to your reviews platform to import this content to alby." at bounding box center [562, 382] width 380 height 19
click at [449, 356] on h2 "Add Reviews" at bounding box center [562, 353] width 380 height 20
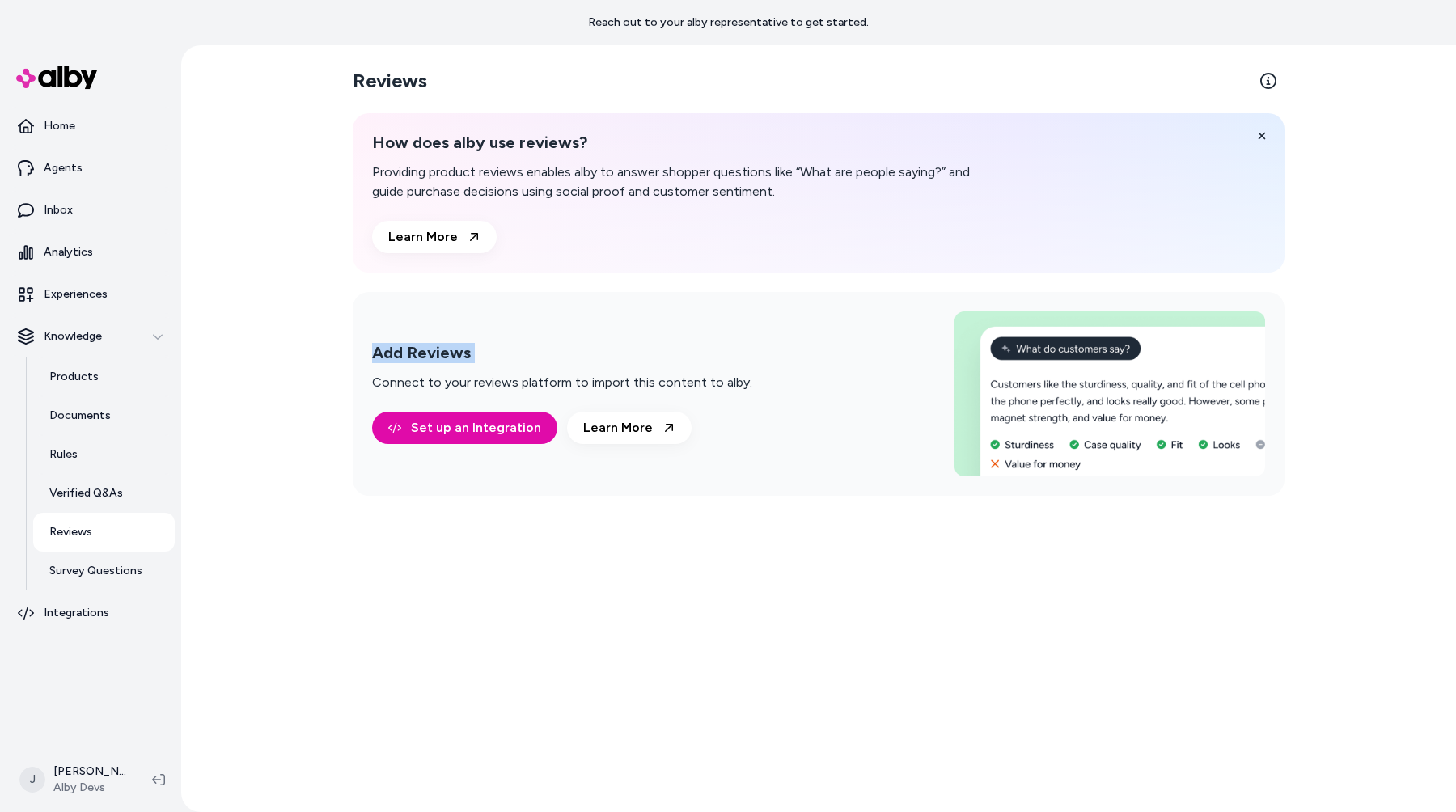
click at [537, 356] on h2 "Add Reviews" at bounding box center [562, 353] width 380 height 20
click at [537, 372] on div "Add Reviews Connect to your reviews platform to import this content to alby." at bounding box center [562, 367] width 380 height 49
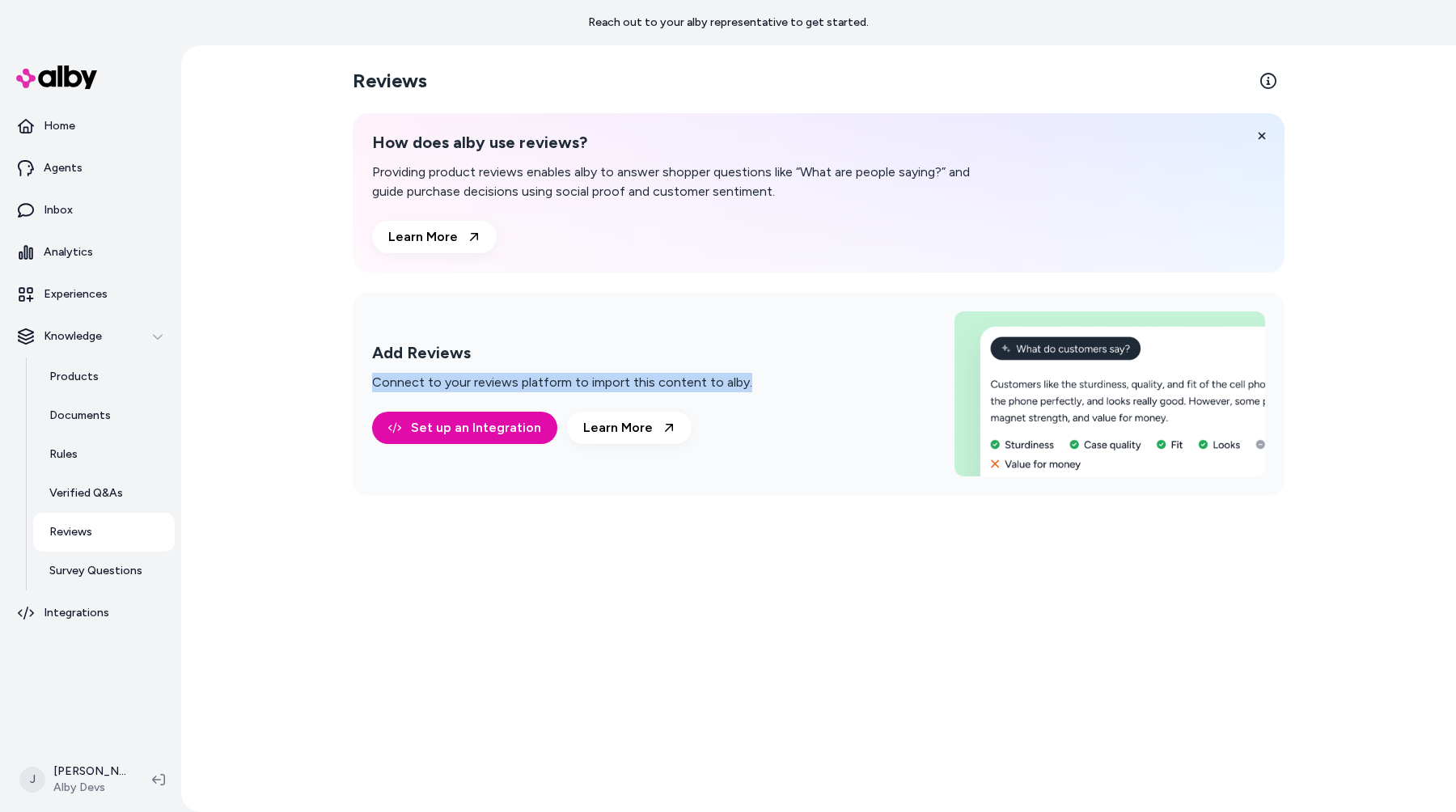
click at [537, 372] on div "Add Reviews Connect to your reviews platform to import this content to alby." at bounding box center [562, 367] width 380 height 49
click at [550, 377] on p "Connect to your reviews platform to import this content to alby." at bounding box center [562, 382] width 380 height 19
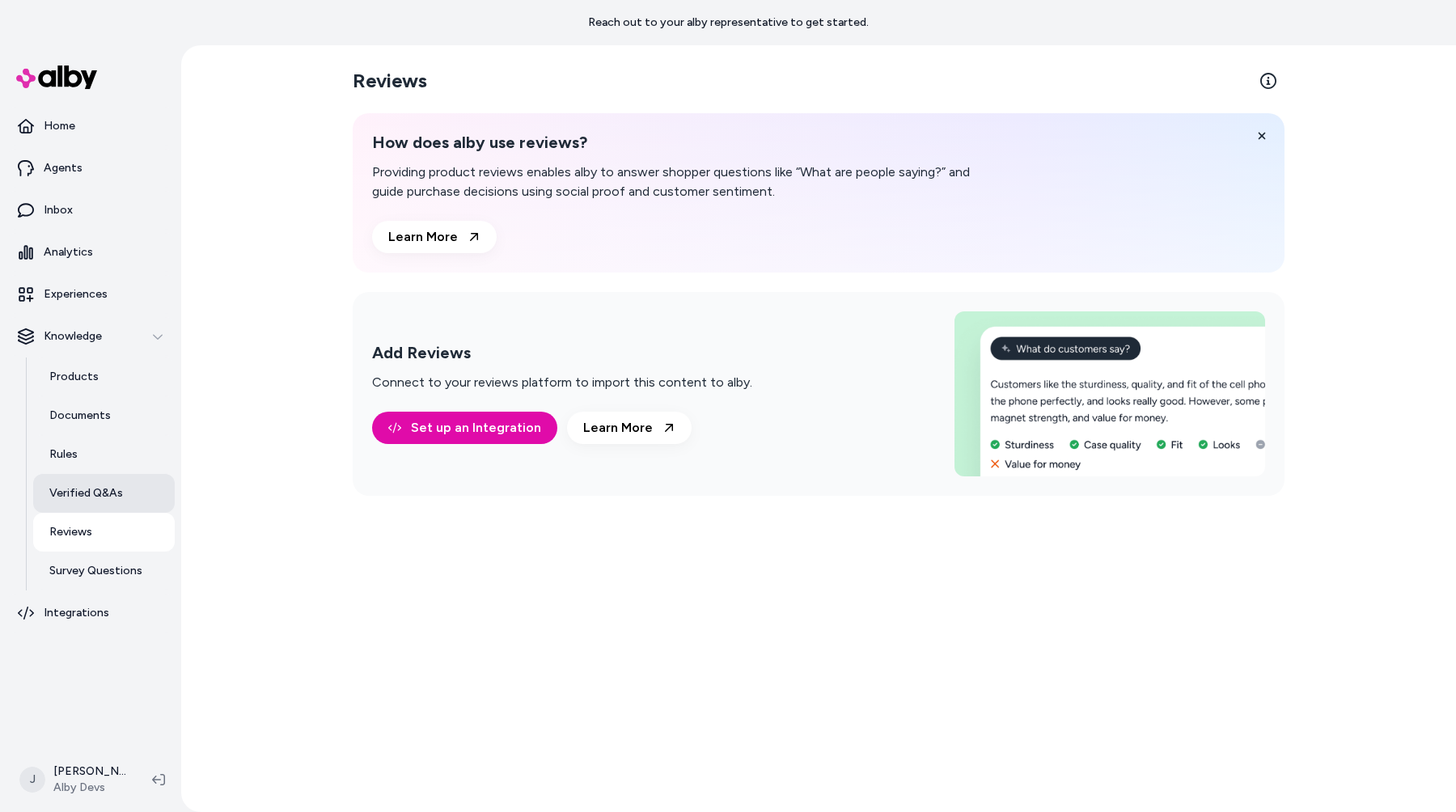
click at [71, 486] on p "Verified Q&As" at bounding box center [85, 494] width 74 height 16
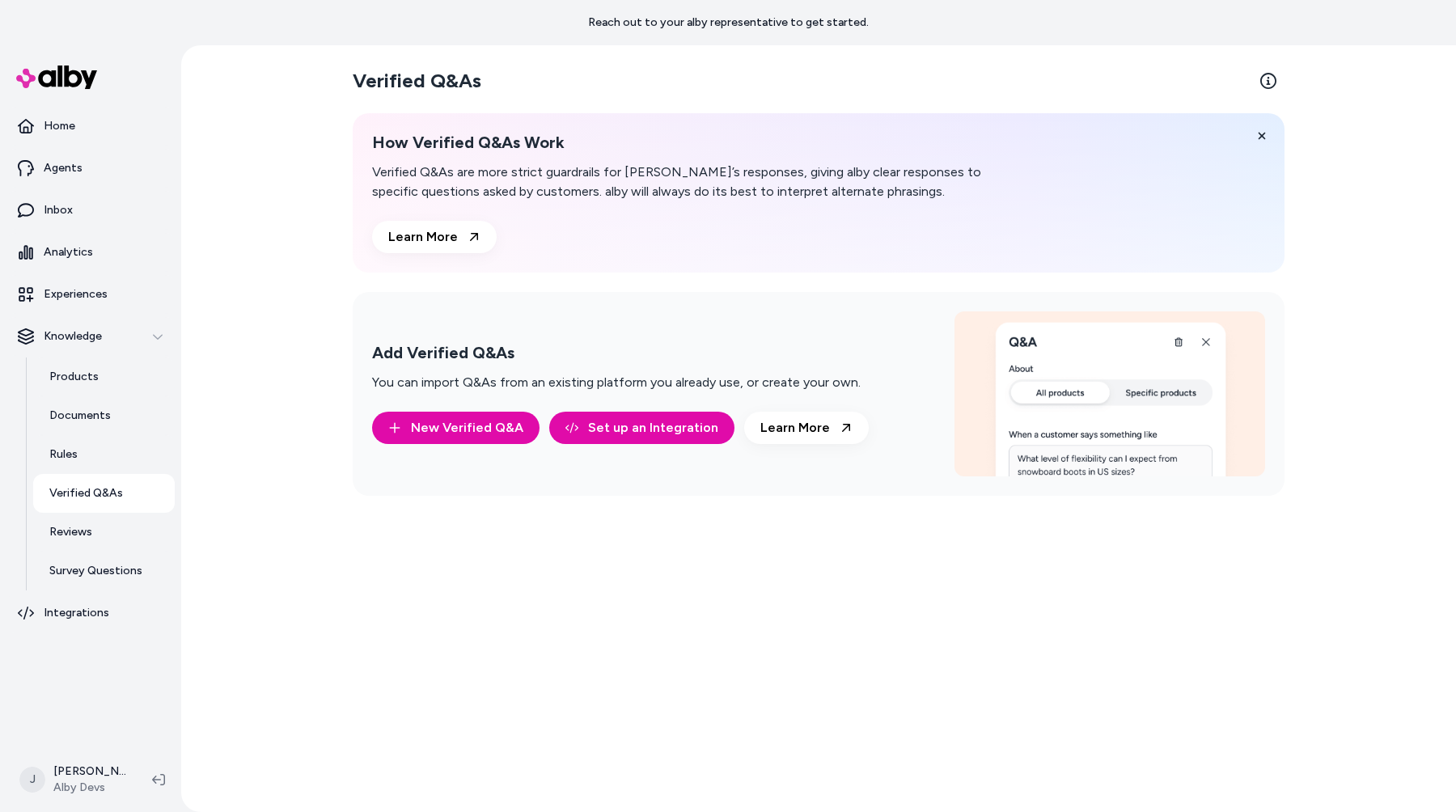
click at [401, 537] on div "Verified Q&As How Verified Q&As Work Verified Q&As are more strict guardrails f…" at bounding box center [819, 428] width 932 height 740
click at [88, 575] on p "Survey Questions" at bounding box center [95, 571] width 93 height 16
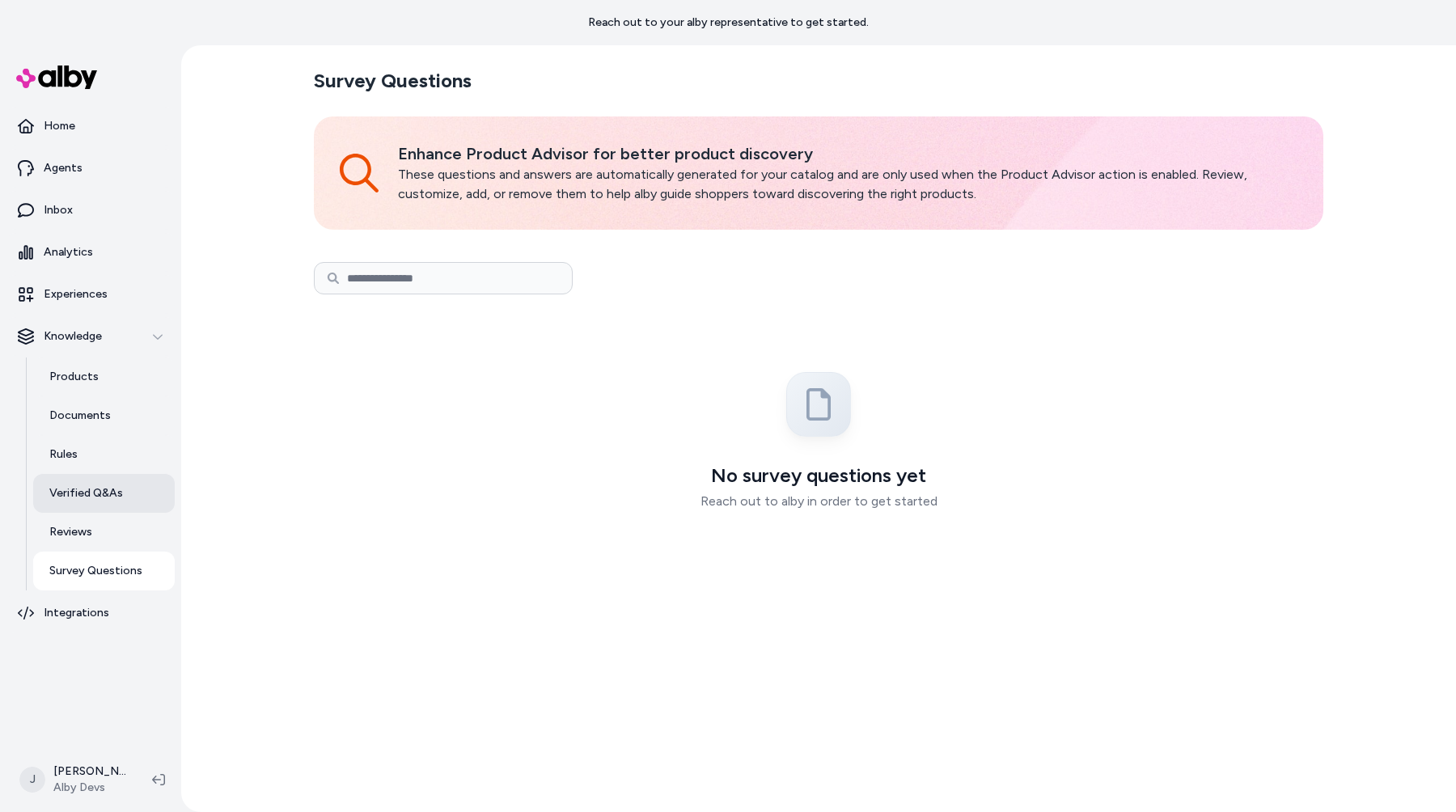
click at [109, 505] on link "Verified Q&As" at bounding box center [104, 493] width 142 height 39
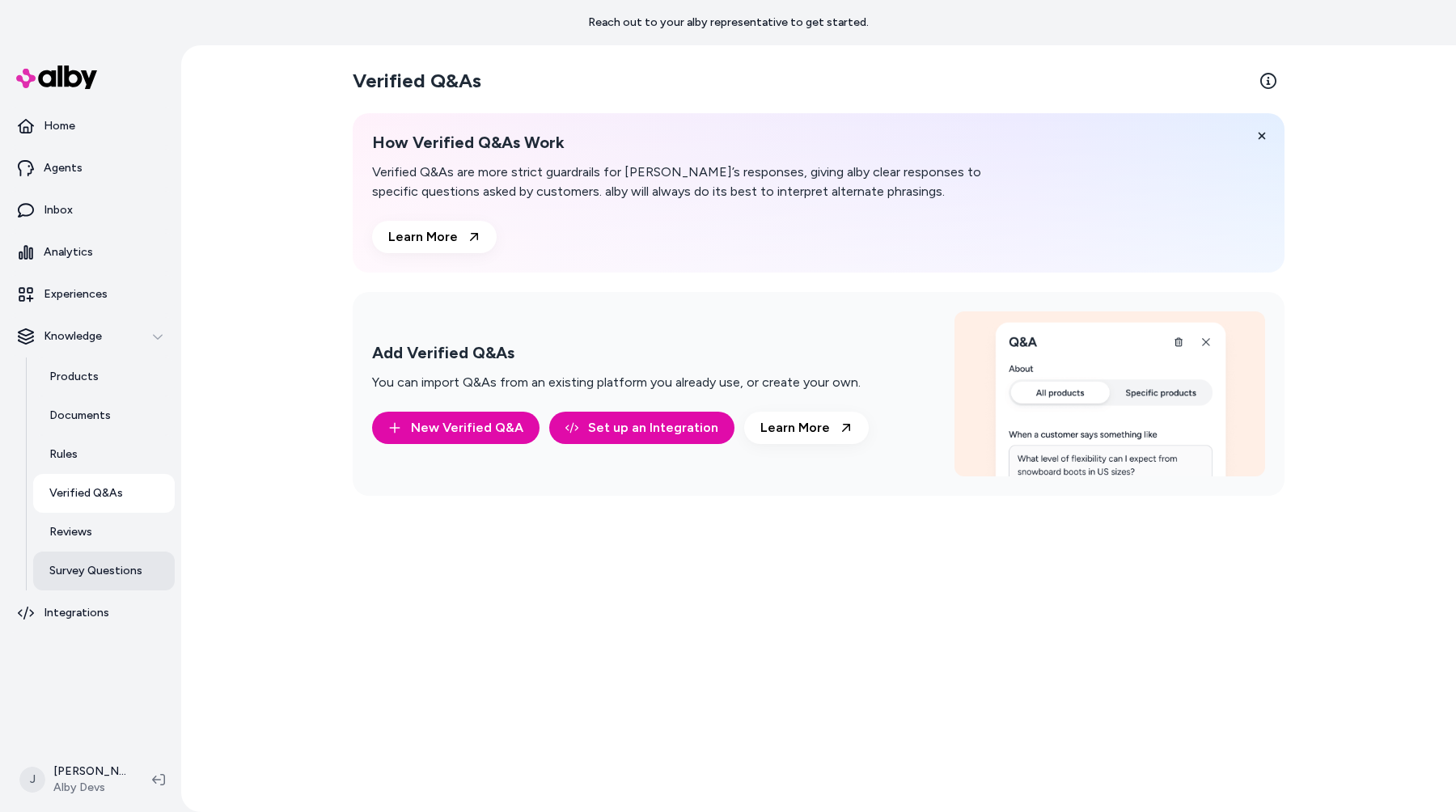
click at [100, 561] on link "Survey Questions" at bounding box center [104, 571] width 142 height 39
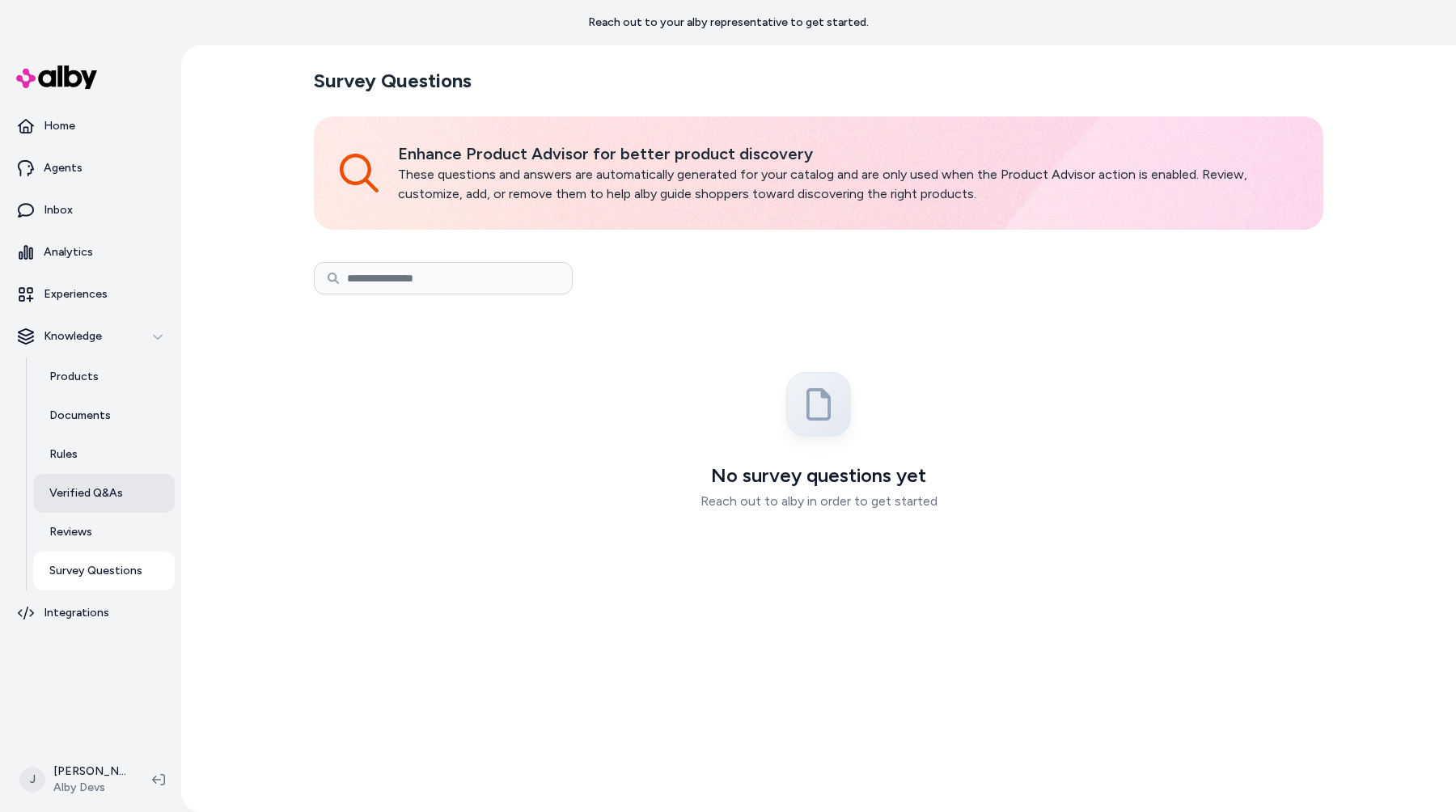
click at [103, 496] on p "Verified Q&As" at bounding box center [85, 494] width 74 height 16
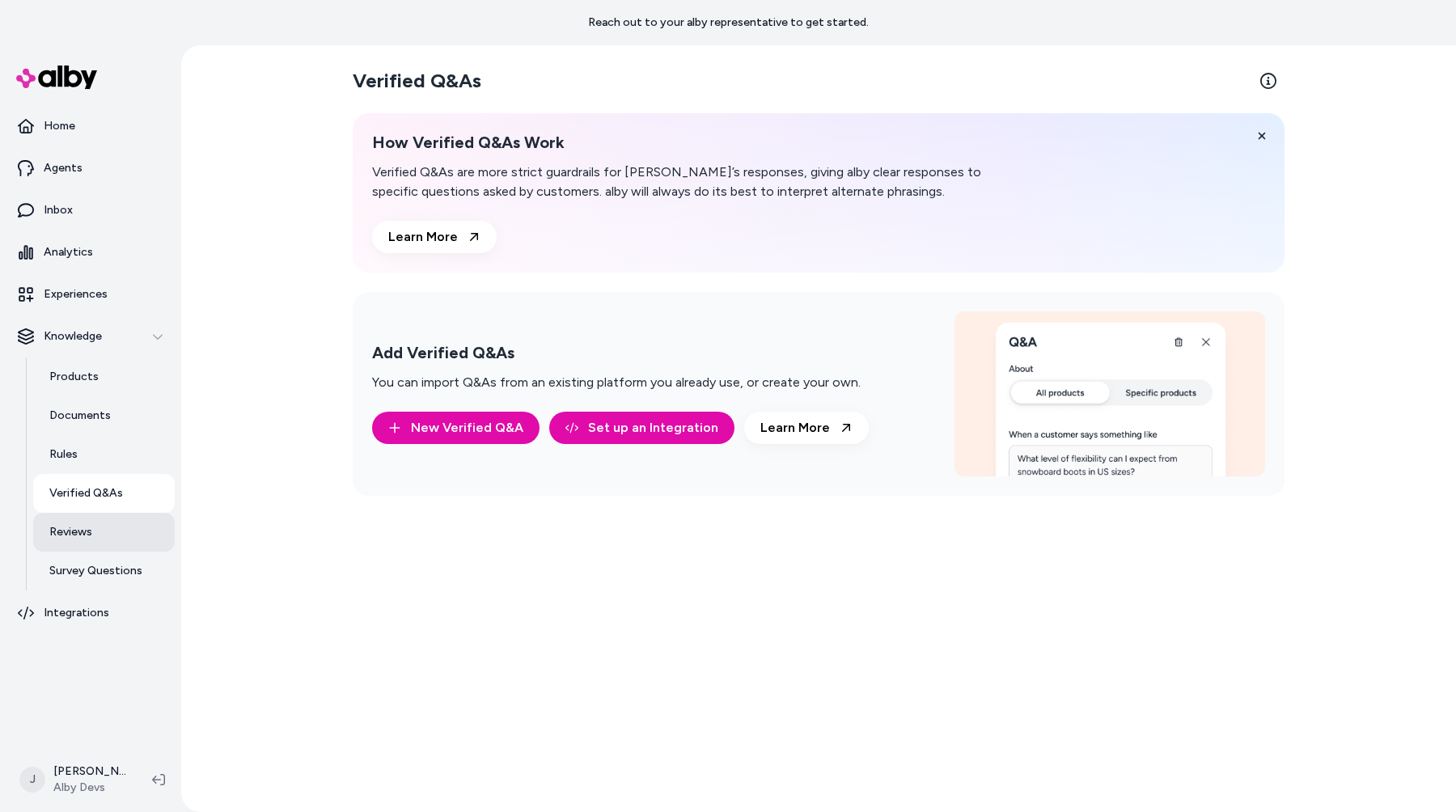
click at [98, 523] on link "Reviews" at bounding box center [104, 532] width 142 height 39
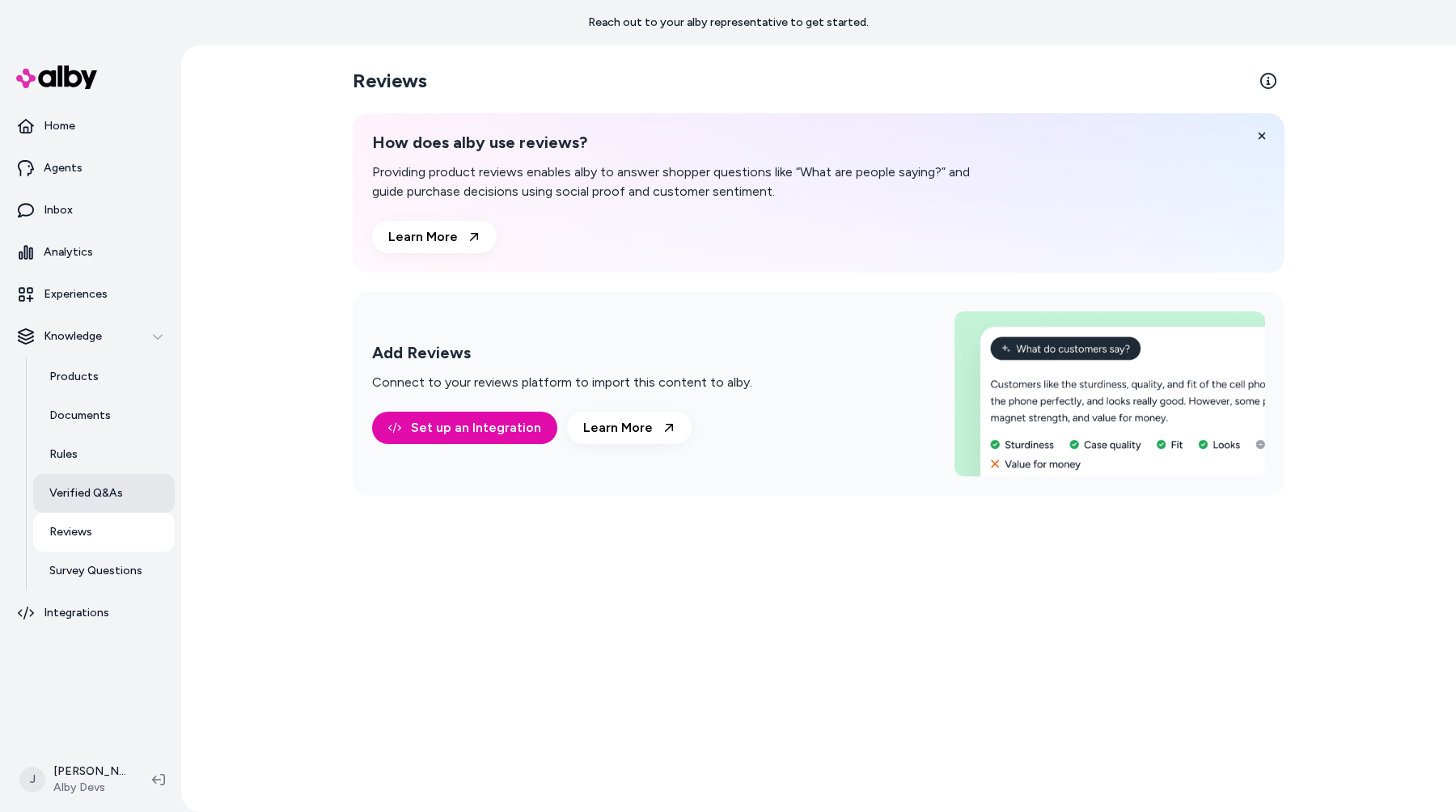
click at [119, 502] on link "Verified Q&As" at bounding box center [104, 493] width 142 height 39
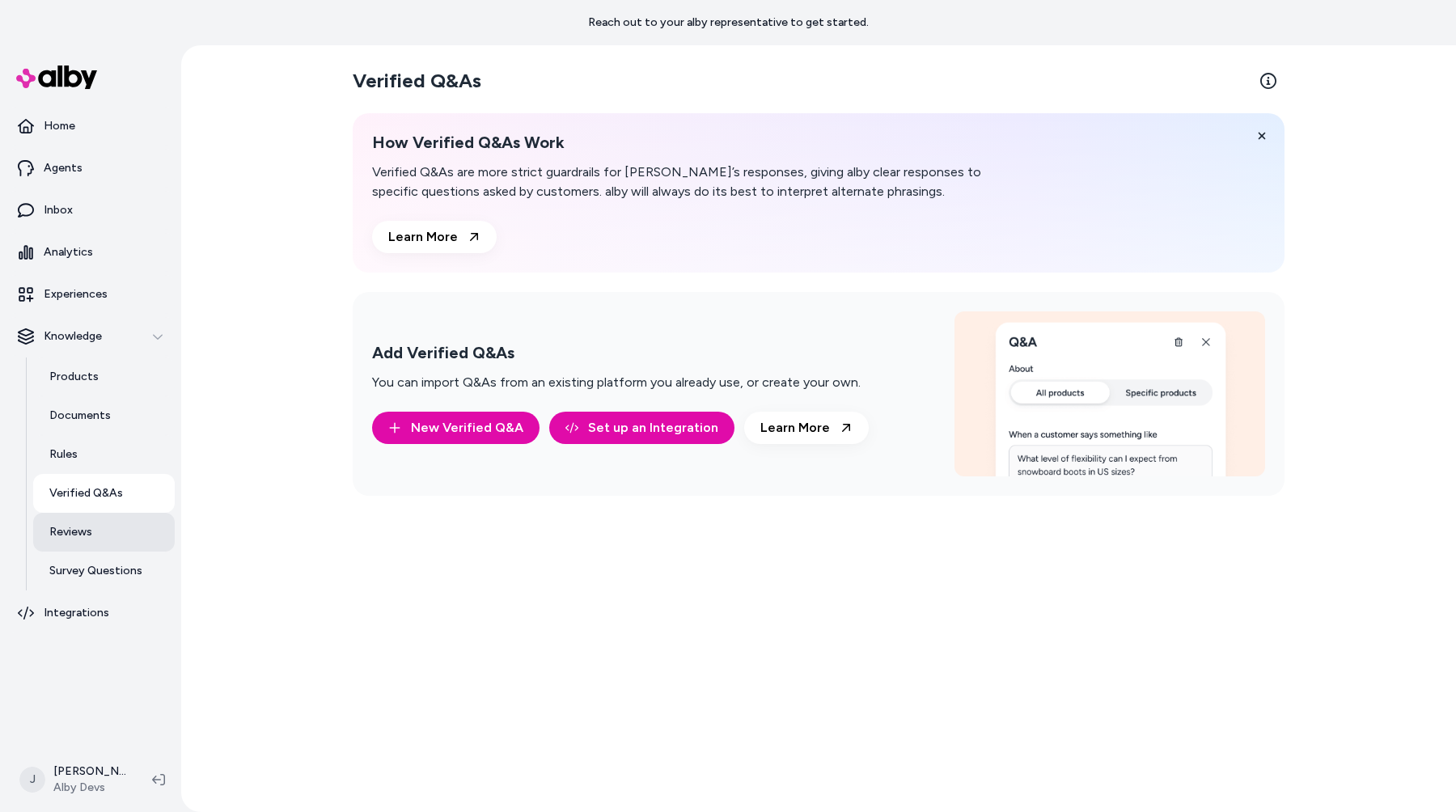
click at [110, 522] on link "Reviews" at bounding box center [104, 532] width 142 height 39
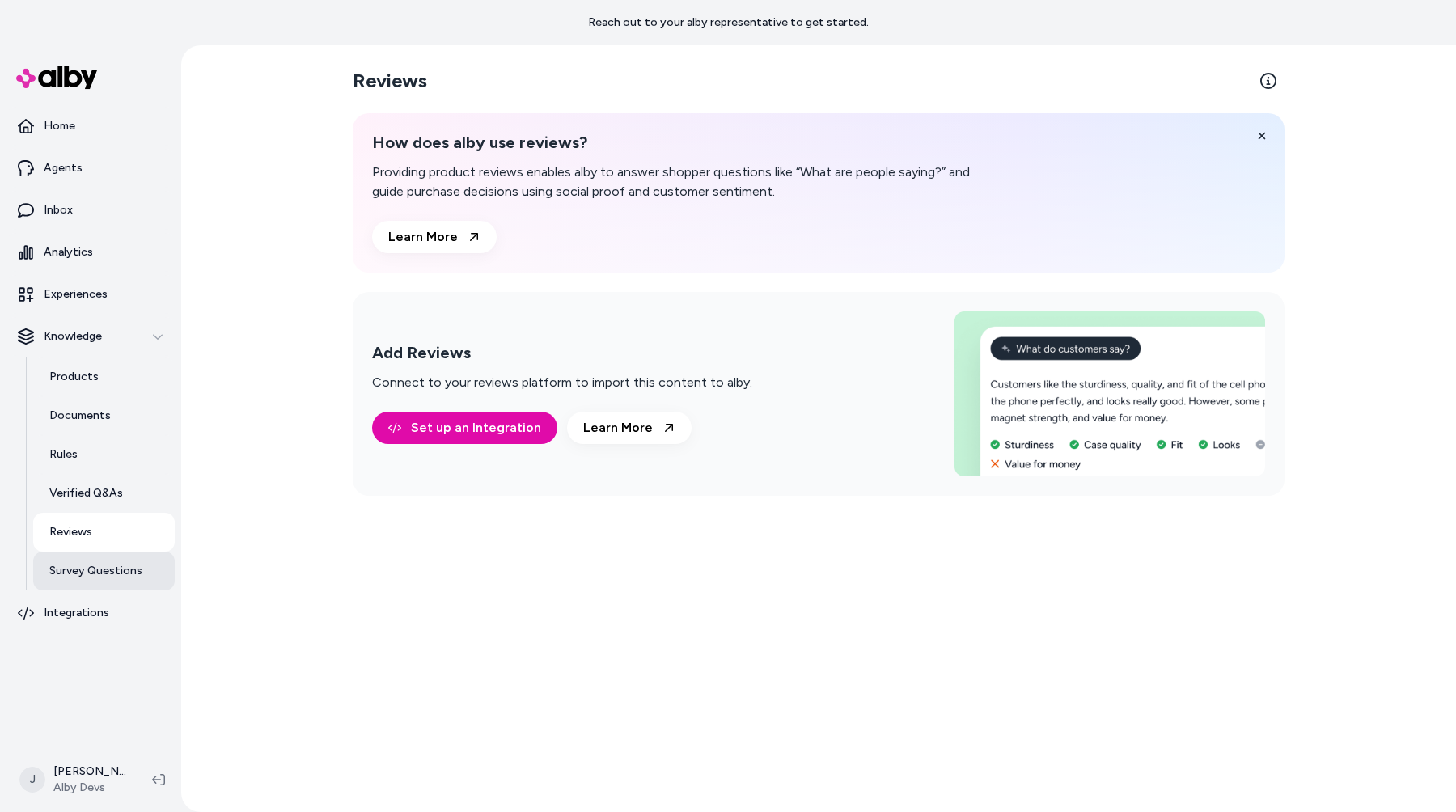
click at [123, 567] on p "Survey Questions" at bounding box center [95, 571] width 93 height 16
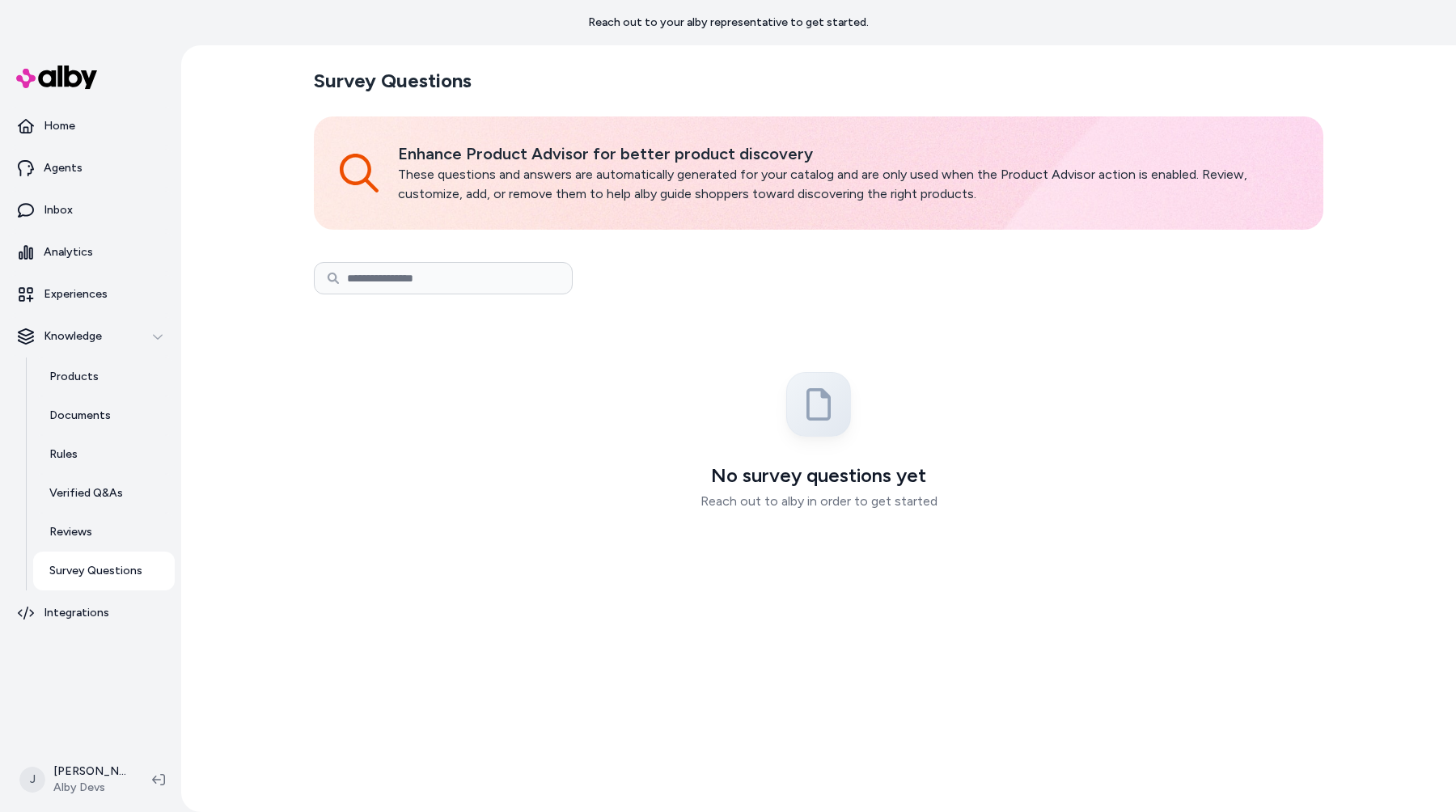
click at [500, 153] on p "Enhance Product Advisor for better product discovery" at bounding box center [847, 153] width 900 height 23
copy p "Enhance Product Advisor for better product discovery"
click at [910, 474] on h3 "No survey questions yet" at bounding box center [818, 475] width 1003 height 26
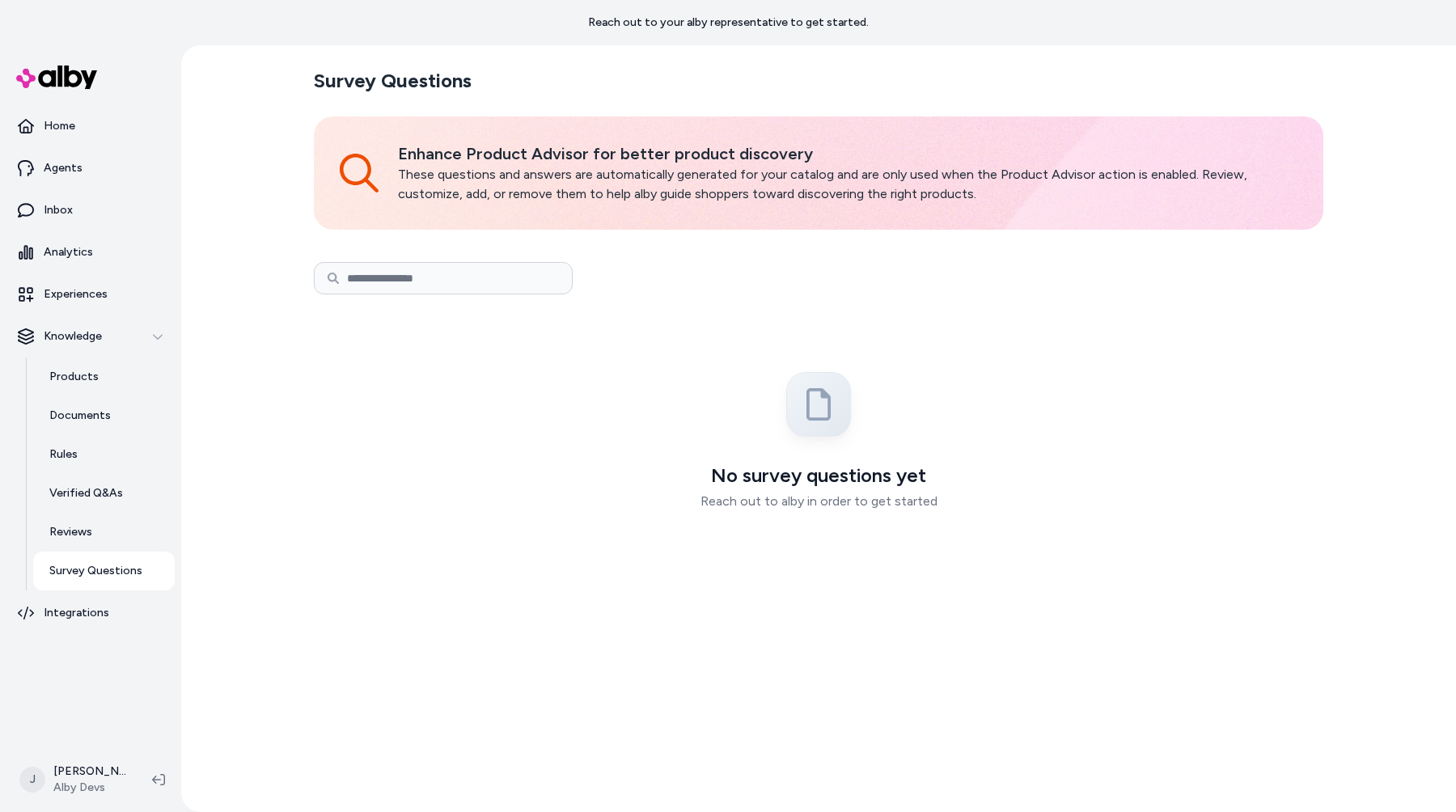
click at [910, 474] on h3 "No survey questions yet" at bounding box center [818, 475] width 1003 height 26
click at [893, 477] on h3 "No survey questions yet" at bounding box center [818, 475] width 1003 height 26
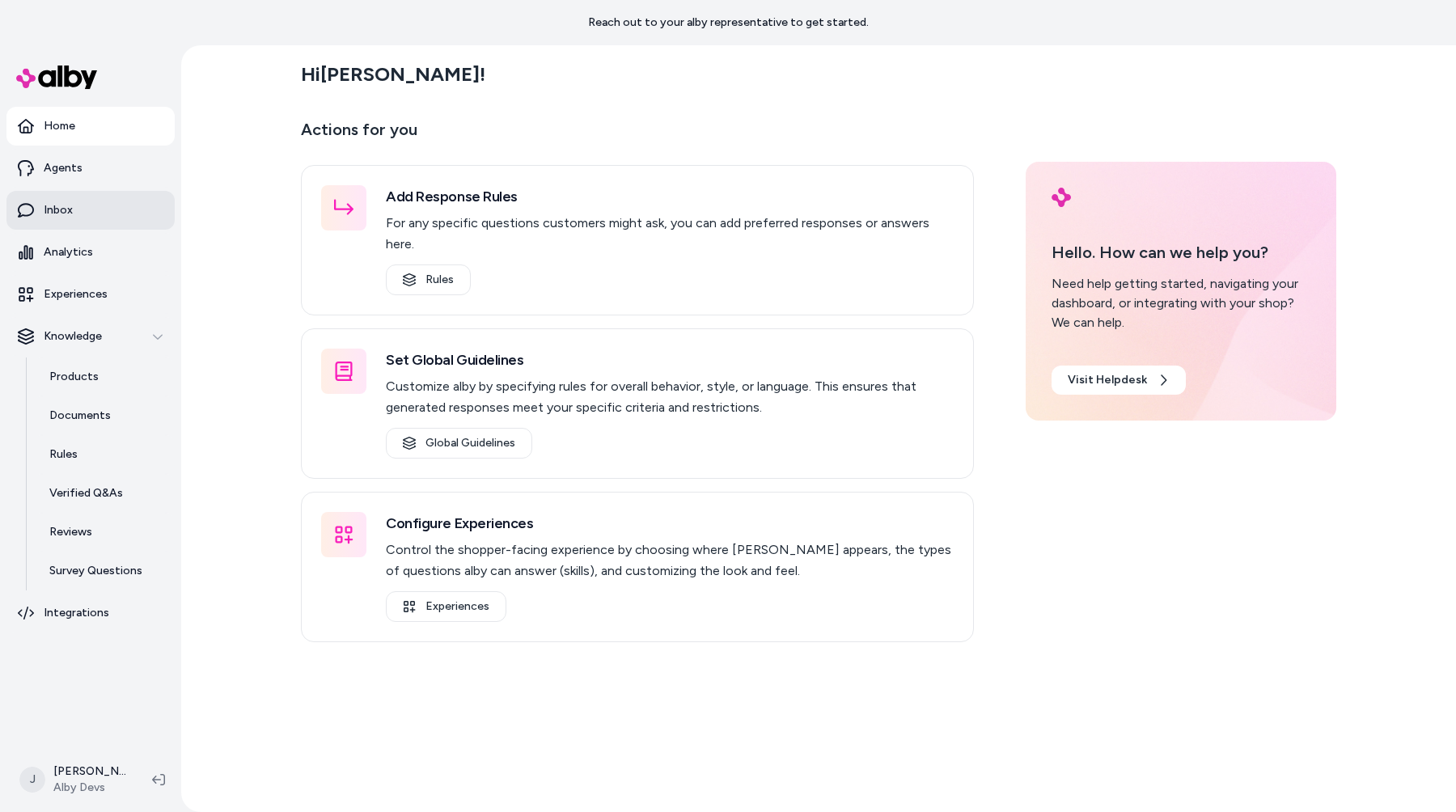
click at [78, 207] on link "Inbox" at bounding box center [90, 210] width 168 height 39
click at [75, 377] on p "Products" at bounding box center [74, 377] width 49 height 16
click at [80, 425] on link "Documents" at bounding box center [104, 416] width 142 height 39
click at [83, 457] on link "Rules" at bounding box center [104, 454] width 142 height 39
click at [87, 485] on p "Verified Q&As" at bounding box center [85, 494] width 74 height 16
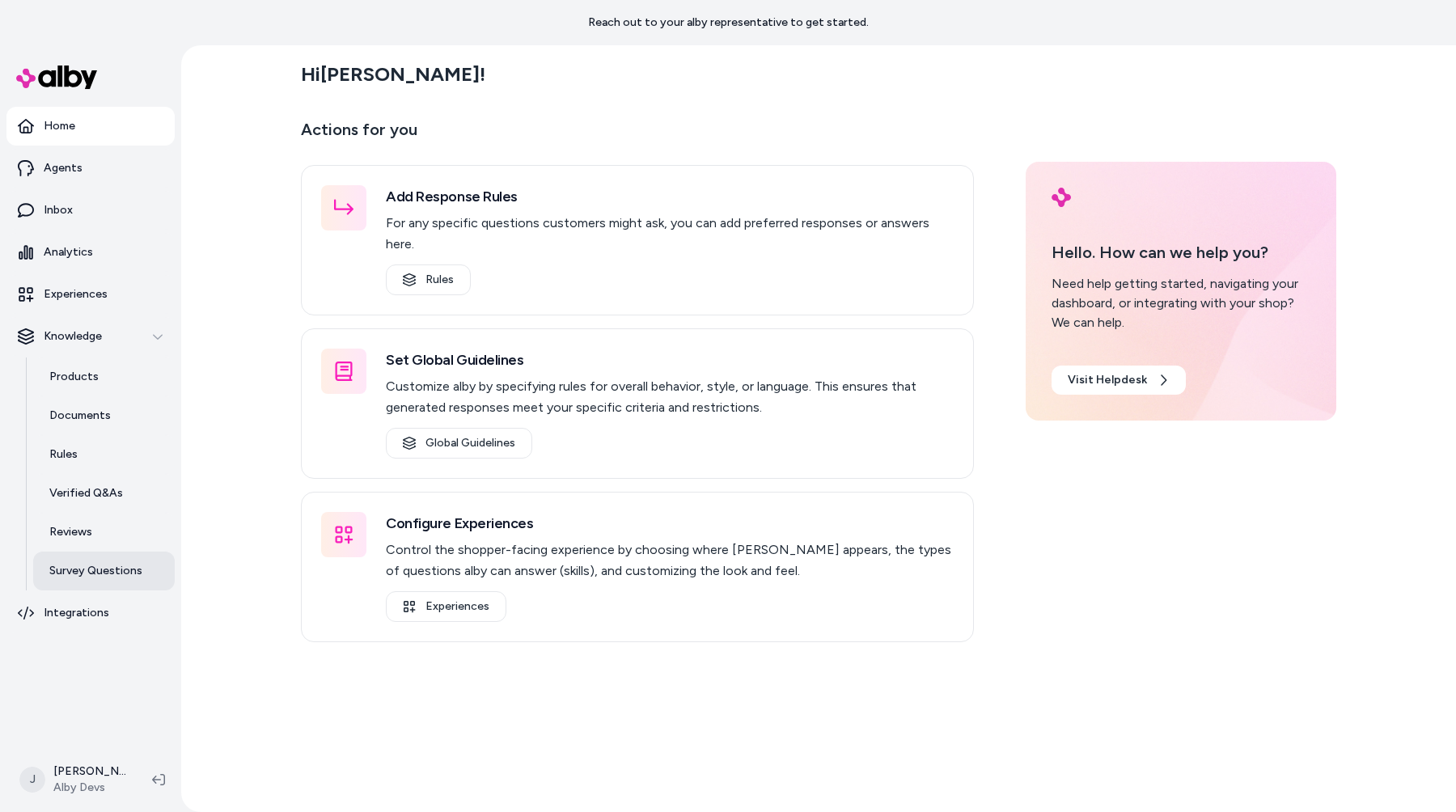
drag, startPoint x: 94, startPoint y: 531, endPoint x: 90, endPoint y: 552, distance: 21.4
click at [94, 531] on link "Reviews" at bounding box center [104, 532] width 142 height 39
click at [87, 563] on p "Survey Questions" at bounding box center [95, 571] width 93 height 16
click at [1224, 581] on div "Actions for you Add Response Rules For any specific questions customers might a…" at bounding box center [819, 378] width 1036 height 525
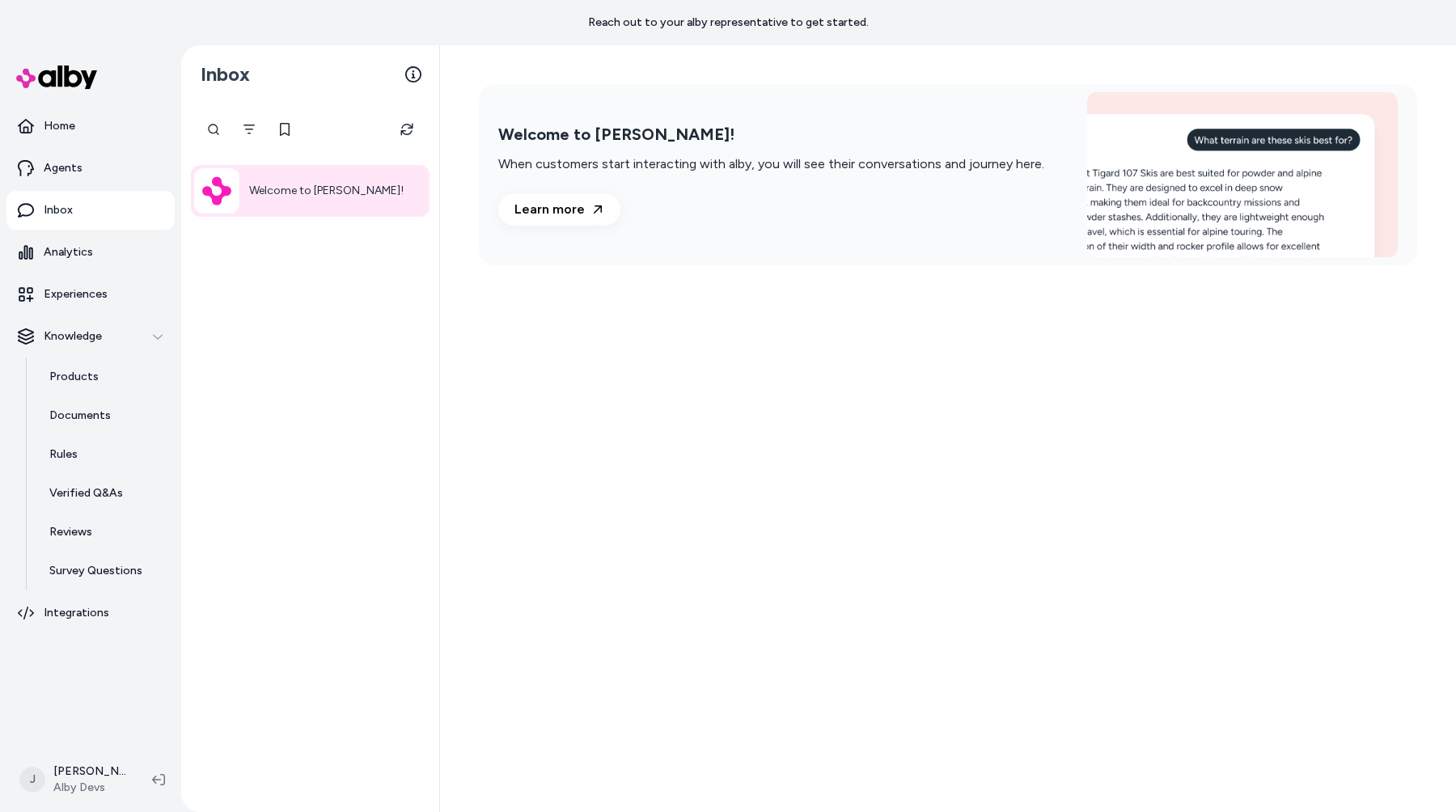
click at [1124, 428] on div "Welcome to [PERSON_NAME]! When customers start interacting with alby, you will …" at bounding box center [948, 428] width 1016 height 767
